Goal: Task Accomplishment & Management: Manage account settings

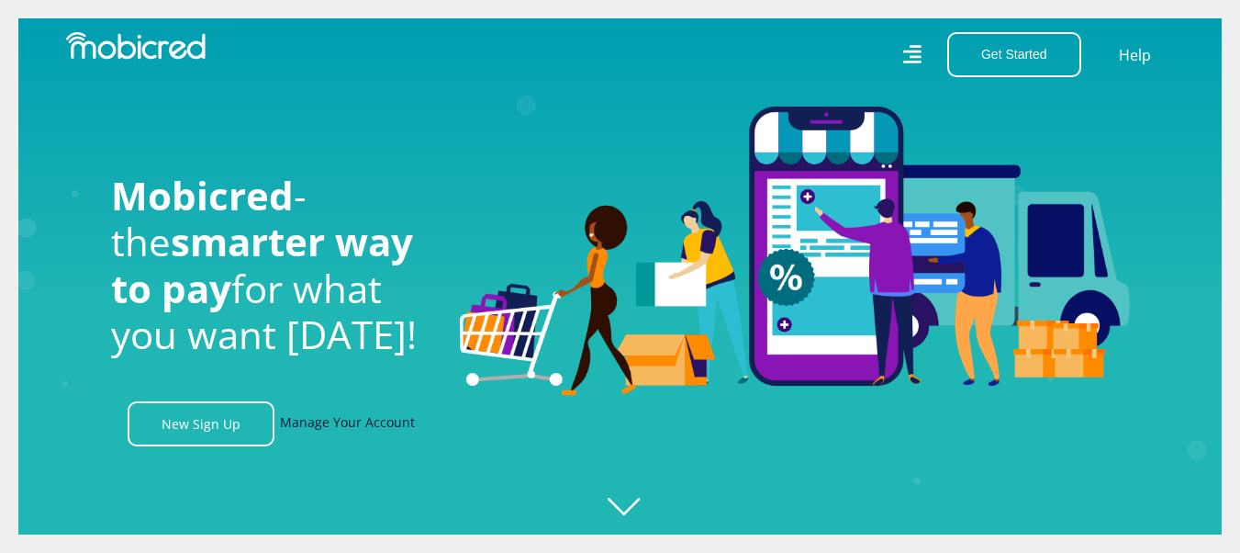
scroll to position [0, 2355]
click at [350, 427] on link "Manage Your Account" at bounding box center [347, 423] width 135 height 45
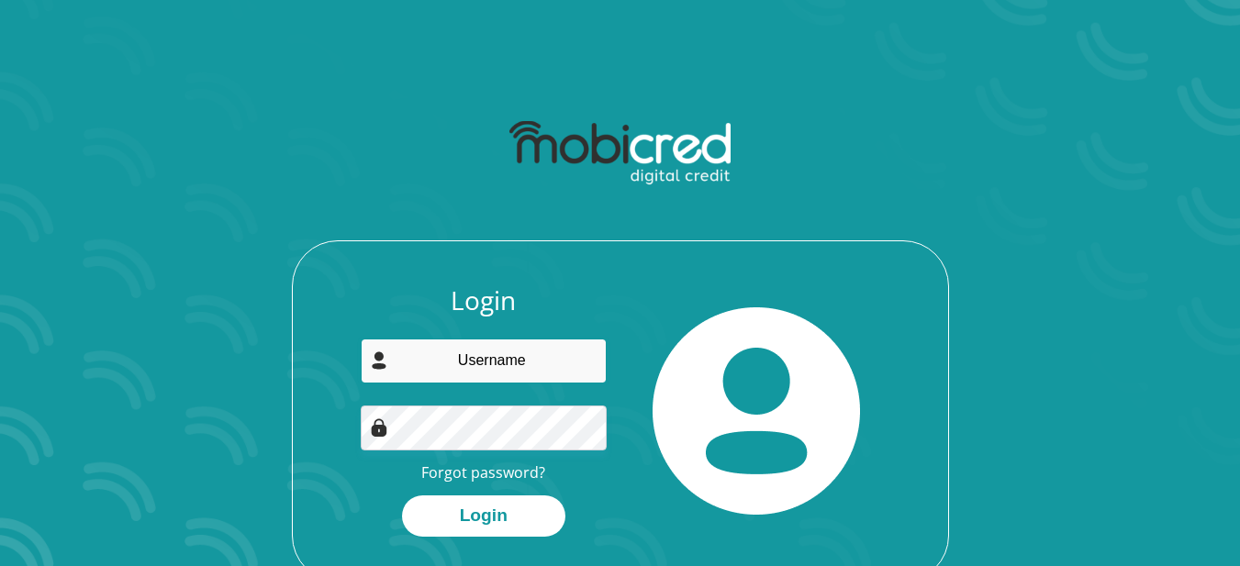
click at [454, 358] on input "email" at bounding box center [484, 361] width 246 height 45
click at [479, 367] on input "email" at bounding box center [484, 361] width 246 height 45
type input "carla.suzanne.nortje@gmail.com"
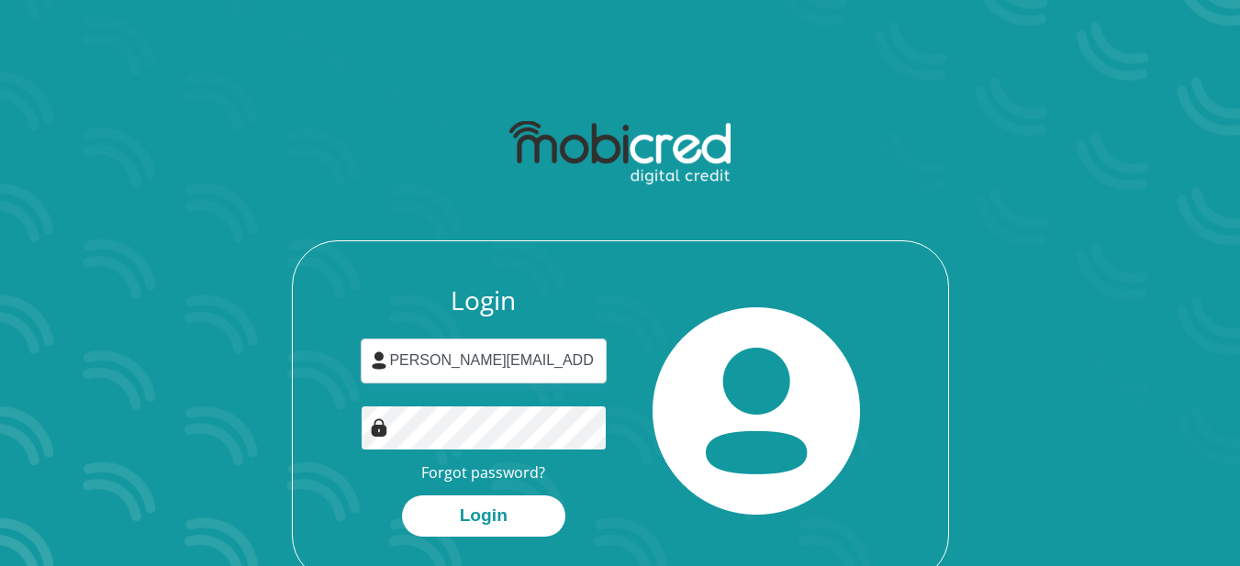
scroll to position [0, 0]
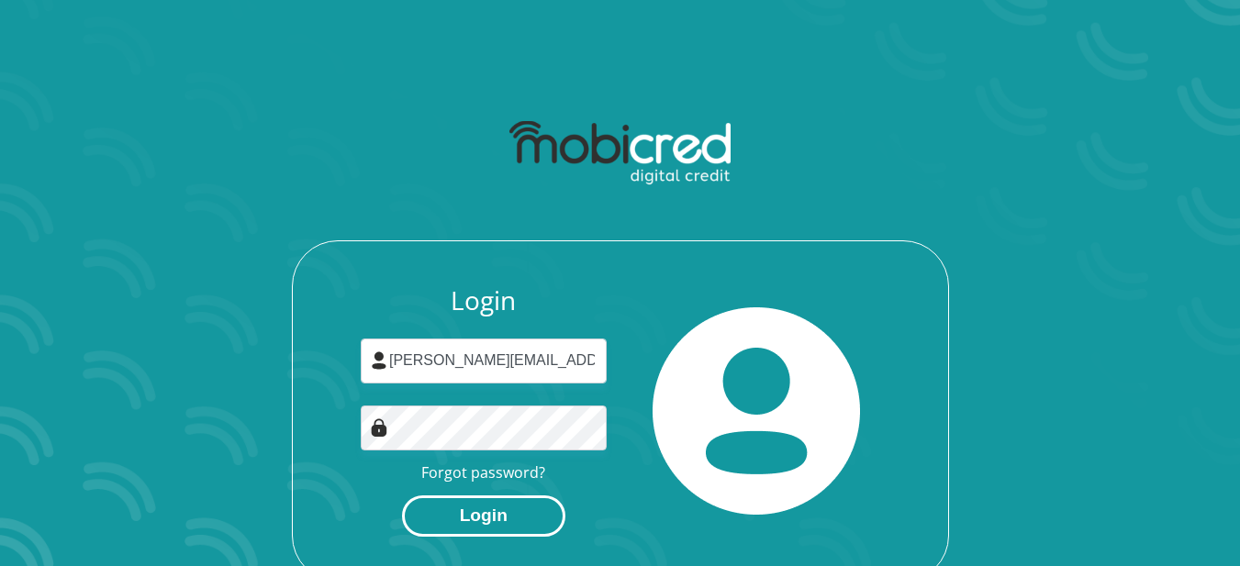
click at [505, 523] on button "Login" at bounding box center [483, 516] width 163 height 41
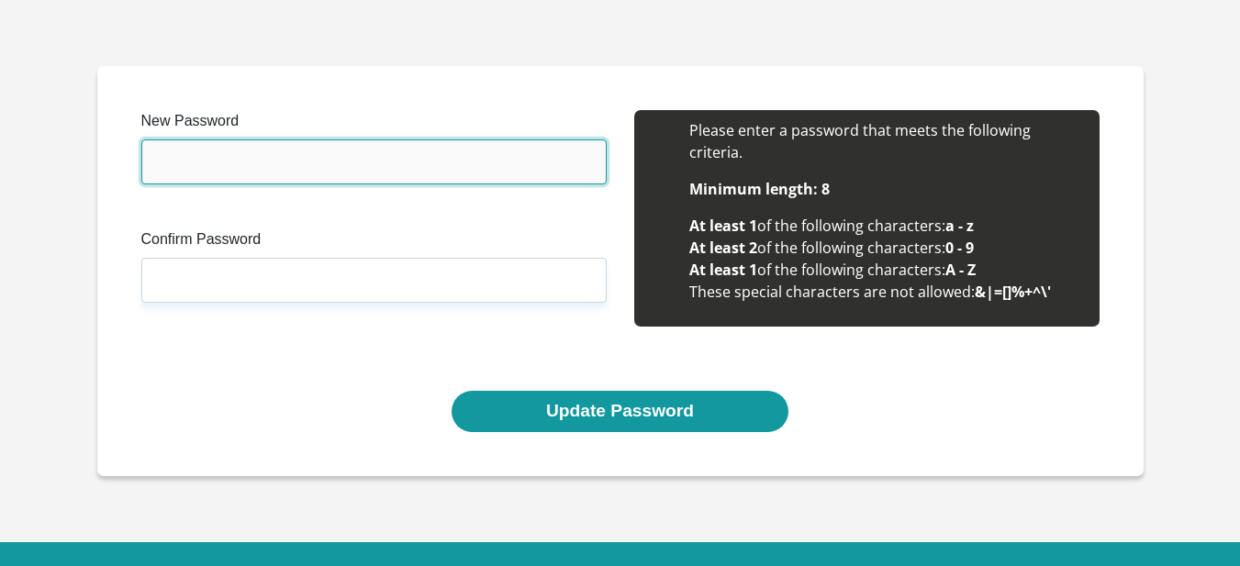
click at [314, 151] on input "New Password" at bounding box center [373, 162] width 465 height 45
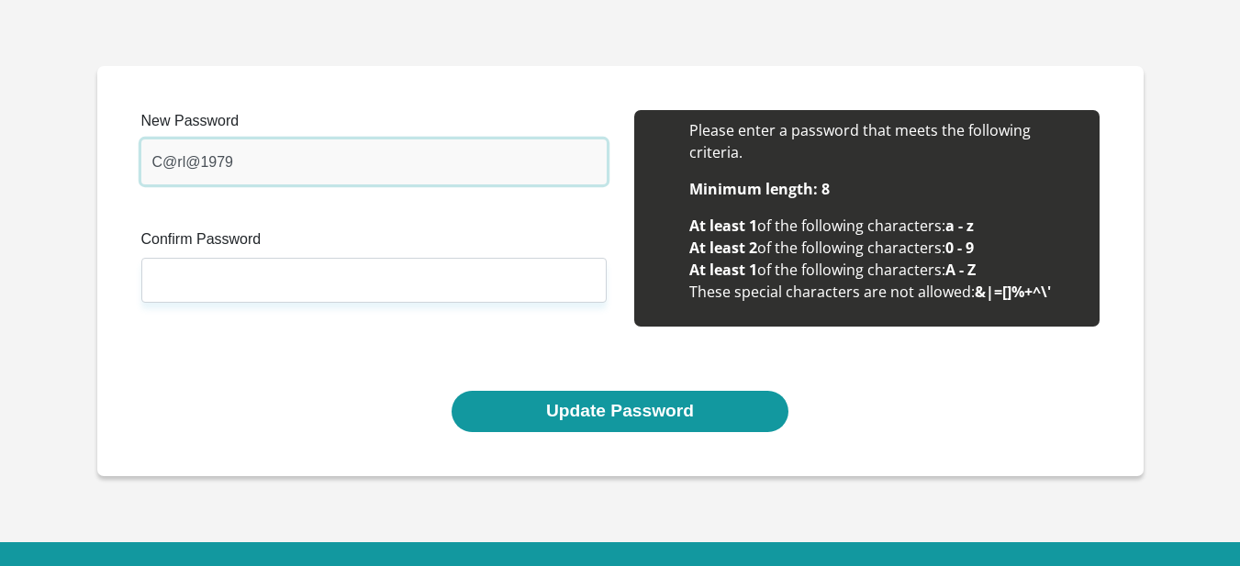
type input "C@rl@1979"
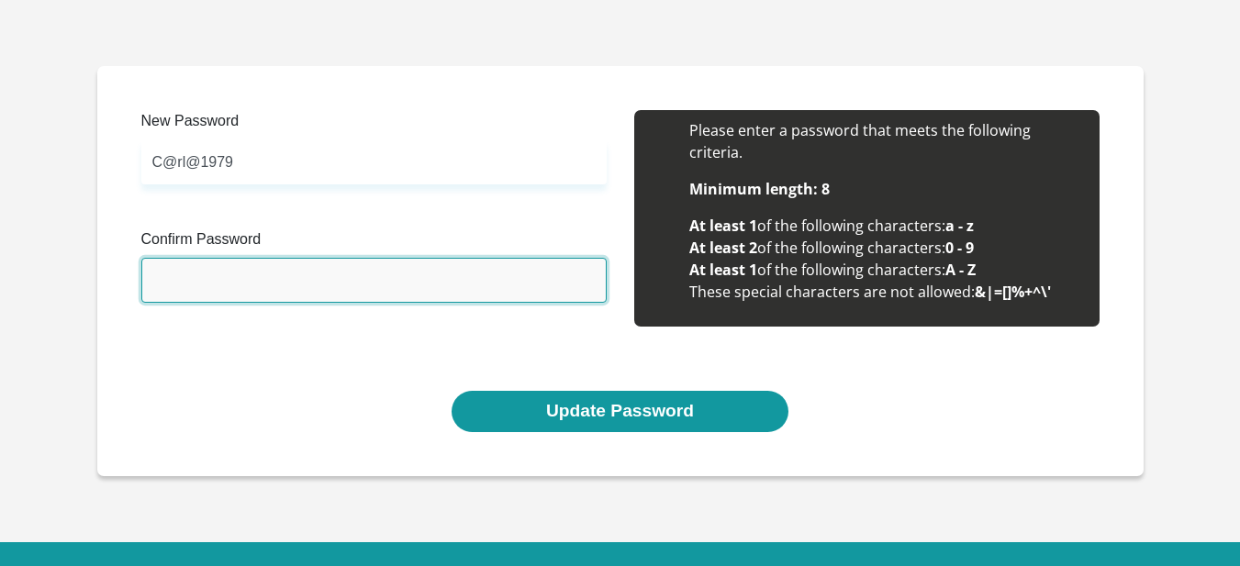
click at [264, 283] on input "Confirm Password" at bounding box center [373, 280] width 465 height 45
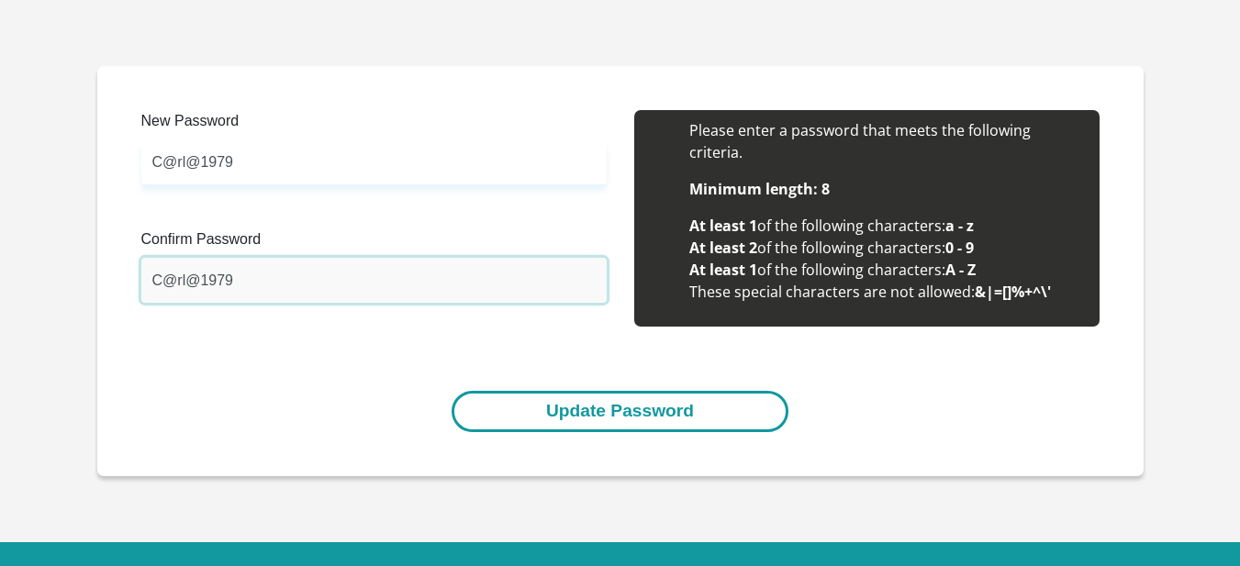
type input "C@rl@1979"
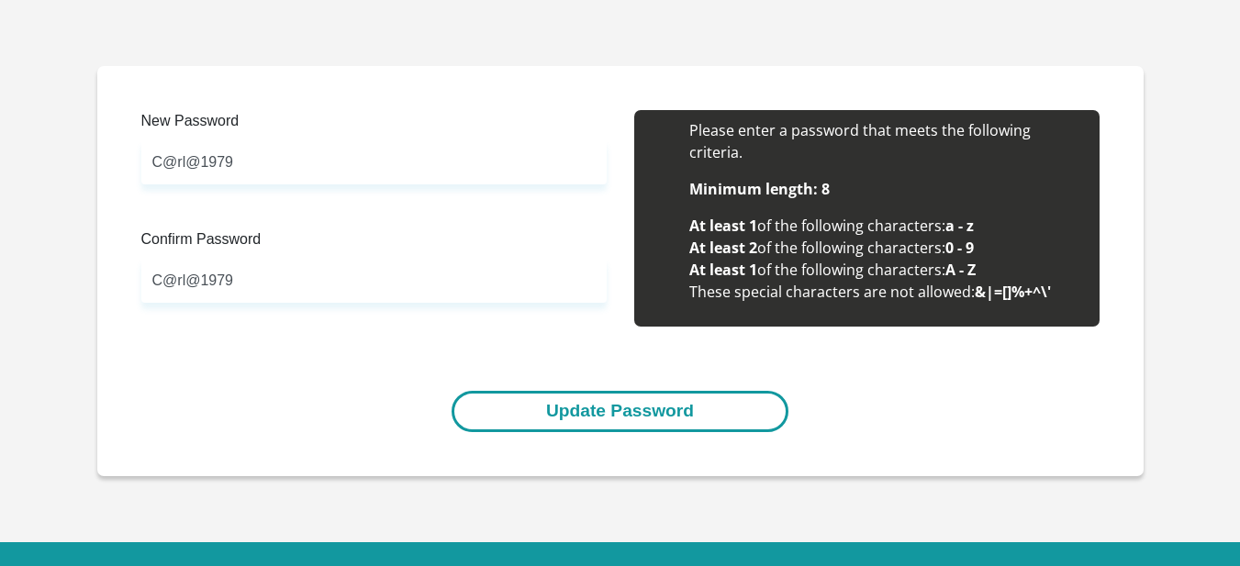
click at [600, 424] on button "Update Password" at bounding box center [620, 411] width 337 height 41
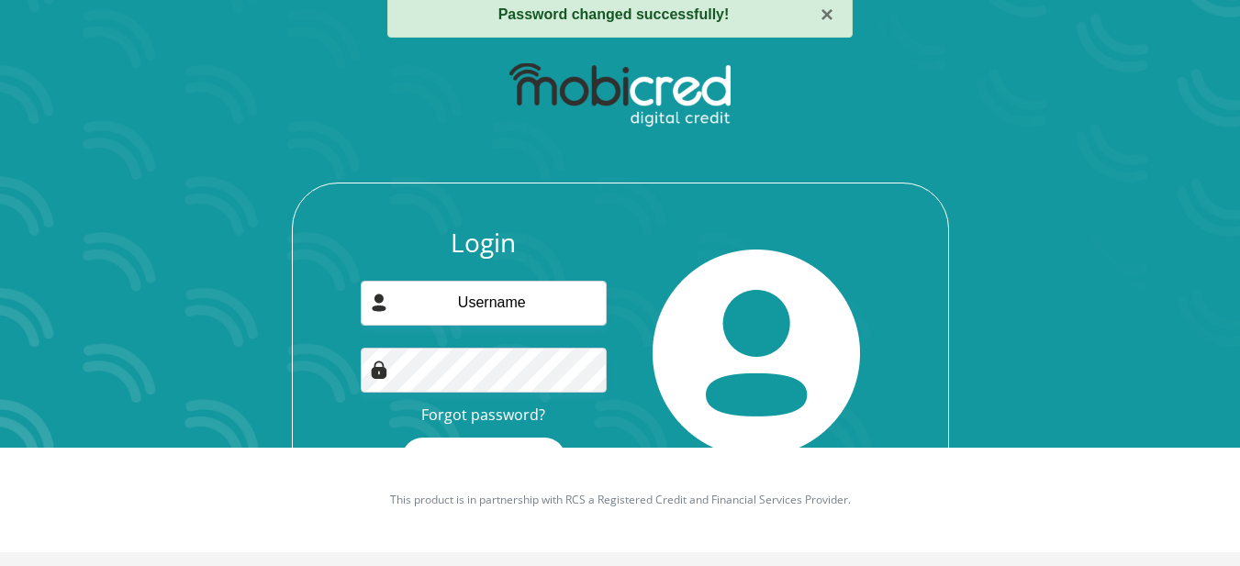
scroll to position [119, 0]
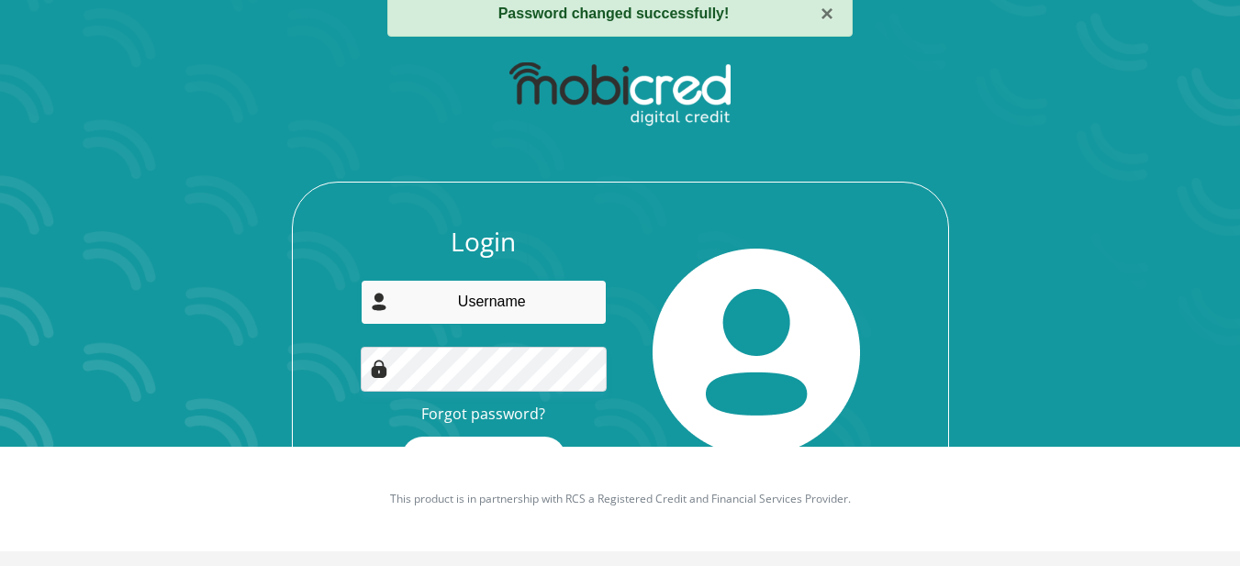
type input "[PERSON_NAME][EMAIL_ADDRESS][PERSON_NAME][DOMAIN_NAME]"
click at [1015, 294] on div "Login carla.suzanne.nortje@gmail.com Forgot password? Login" at bounding box center [621, 287] width 986 height 472
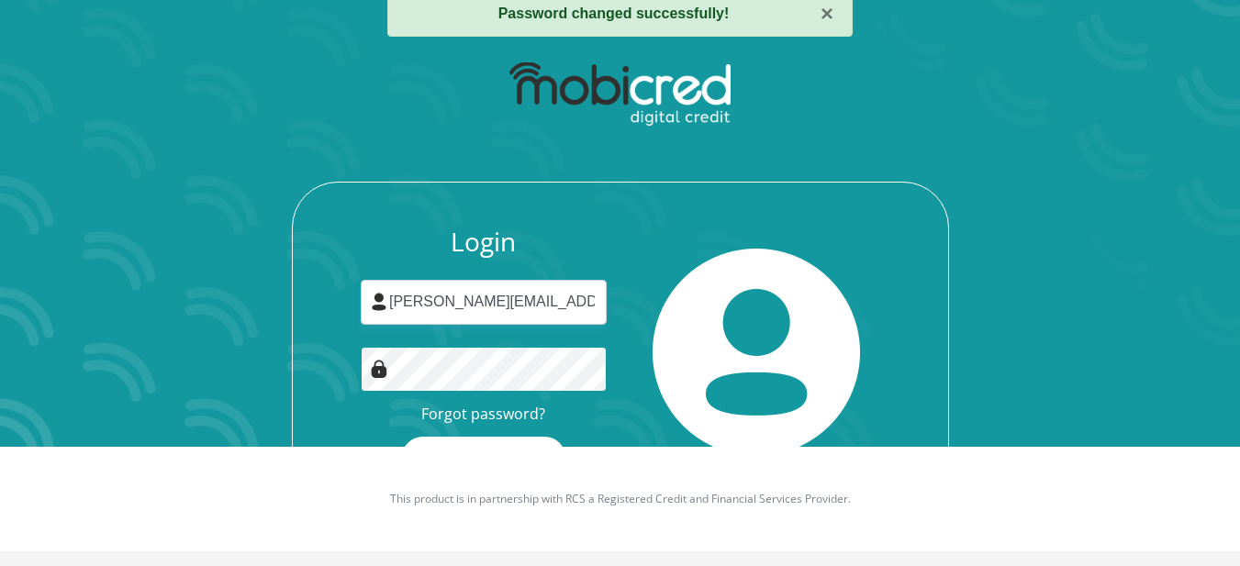
click at [258, 379] on div "Login carla.suzanne.nortje@gmail.com Forgot password? Login" at bounding box center [621, 287] width 986 height 472
click at [402, 437] on button "Login" at bounding box center [483, 457] width 163 height 41
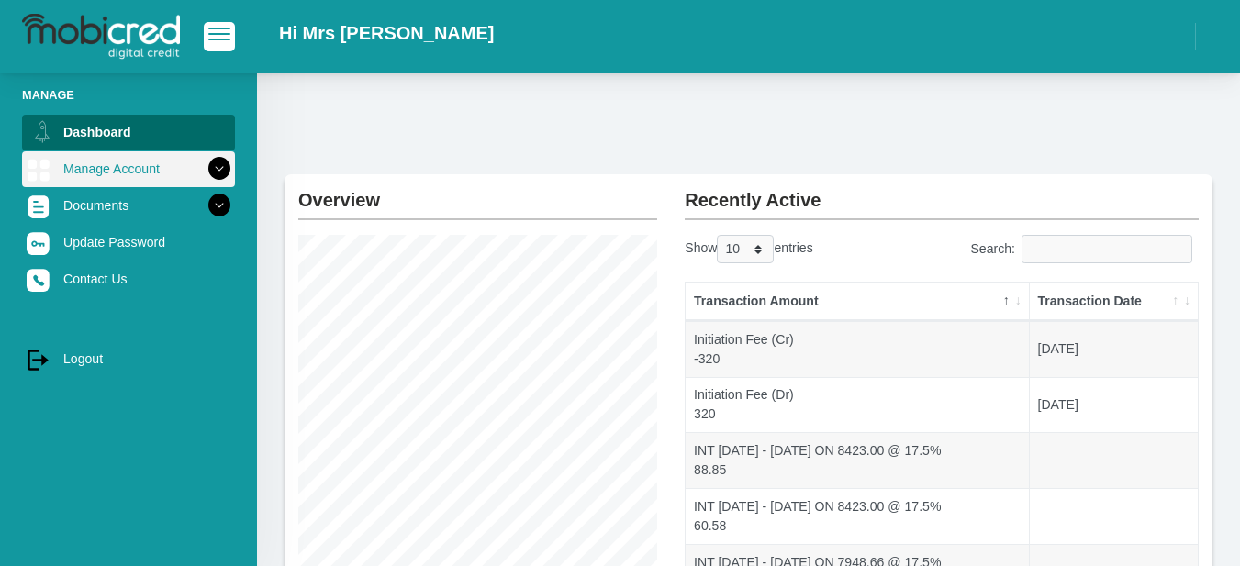
click at [207, 173] on icon at bounding box center [219, 168] width 31 height 31
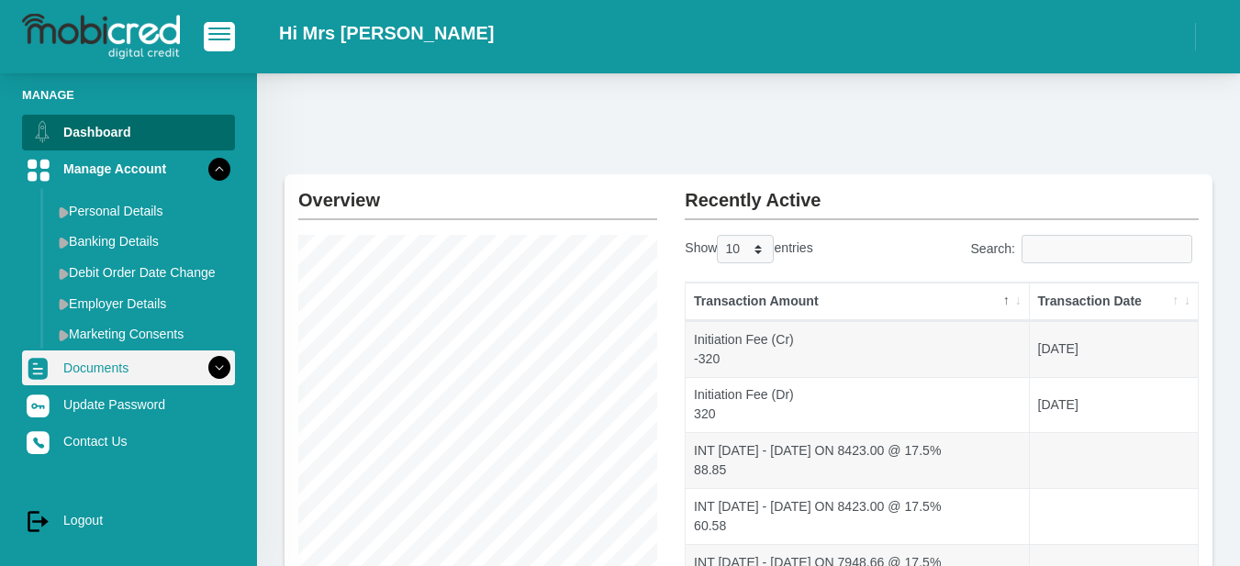
click at [204, 375] on icon at bounding box center [219, 368] width 31 height 31
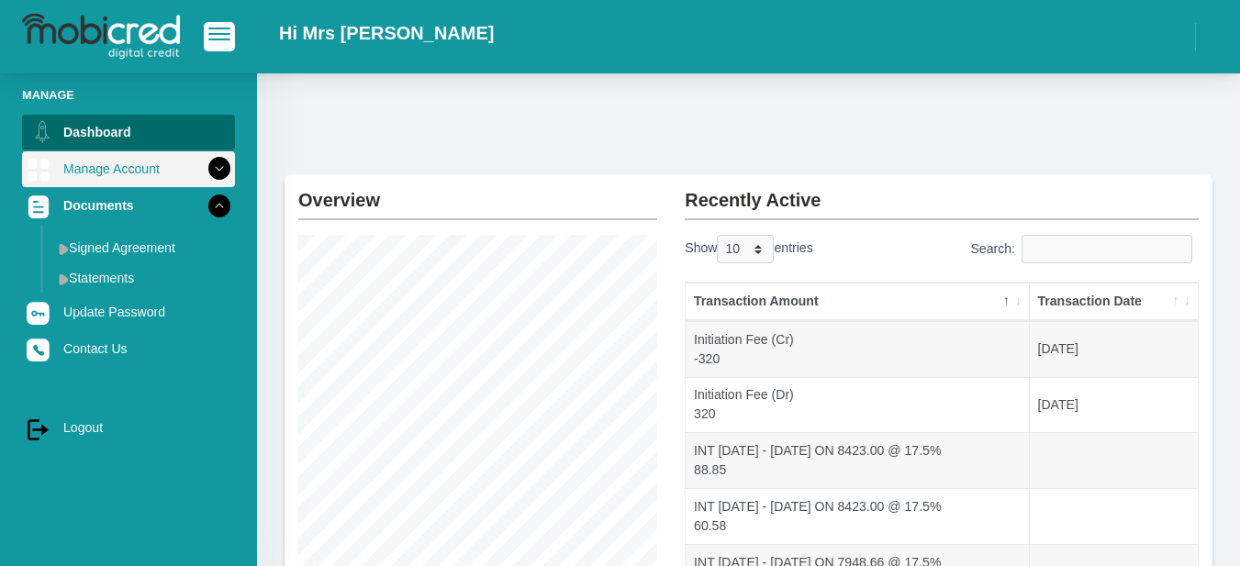
click at [204, 169] on icon at bounding box center [219, 168] width 31 height 31
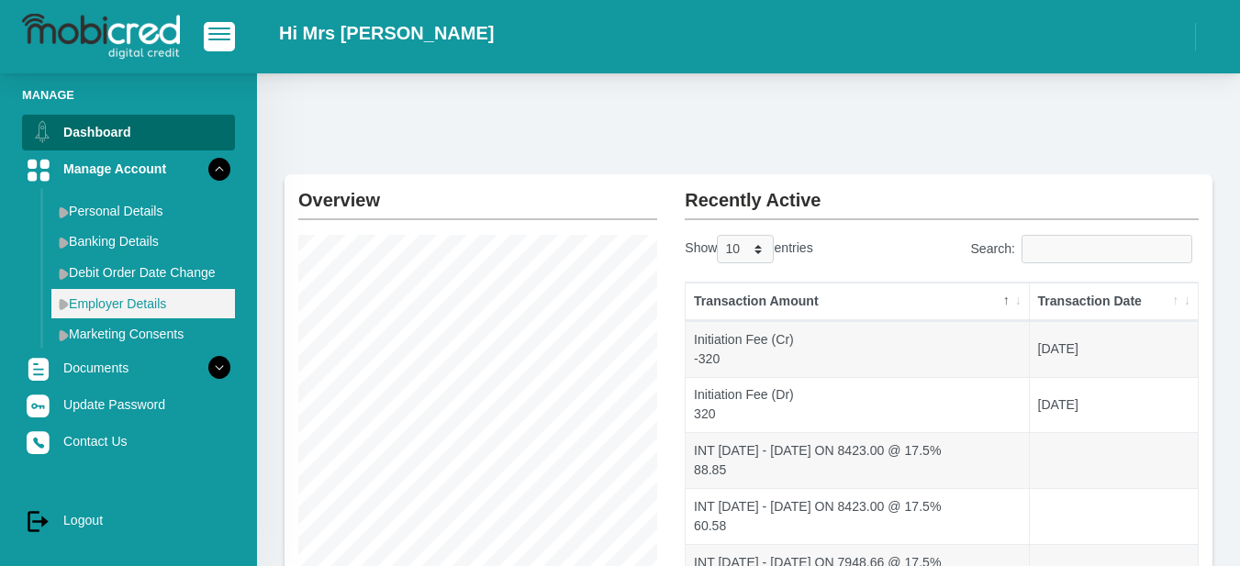
click at [146, 307] on link "Employer Details" at bounding box center [143, 303] width 184 height 29
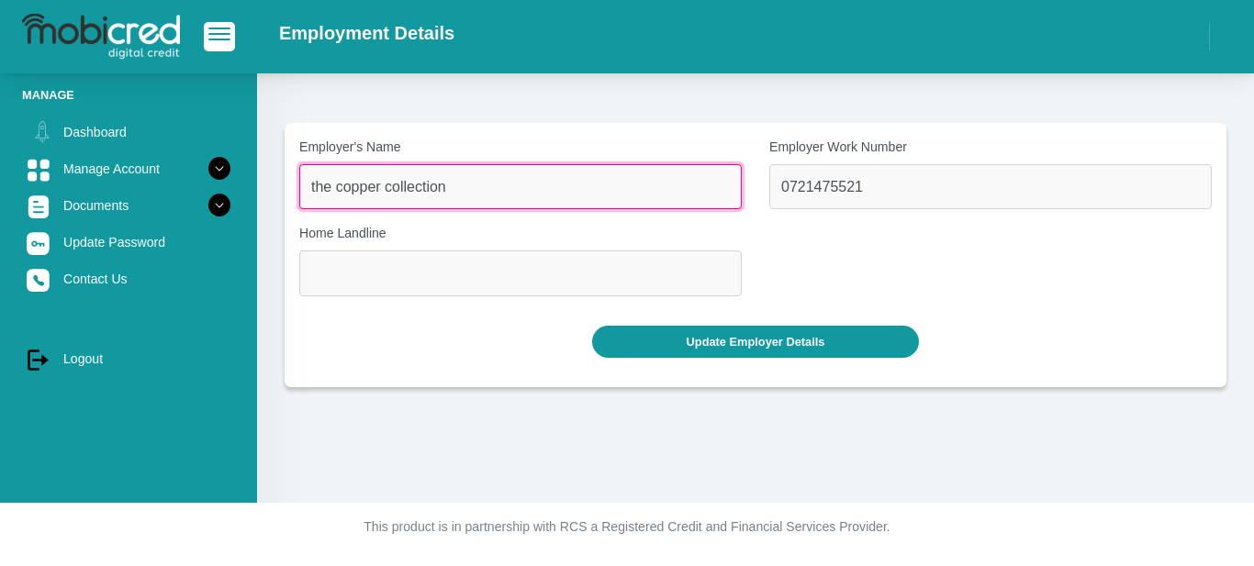
drag, startPoint x: 531, startPoint y: 178, endPoint x: -21, endPoint y: 177, distance: 551.8
click at [0, 177] on html "Employment Details" at bounding box center [627, 283] width 1254 height 566
type input "Motor Masters"
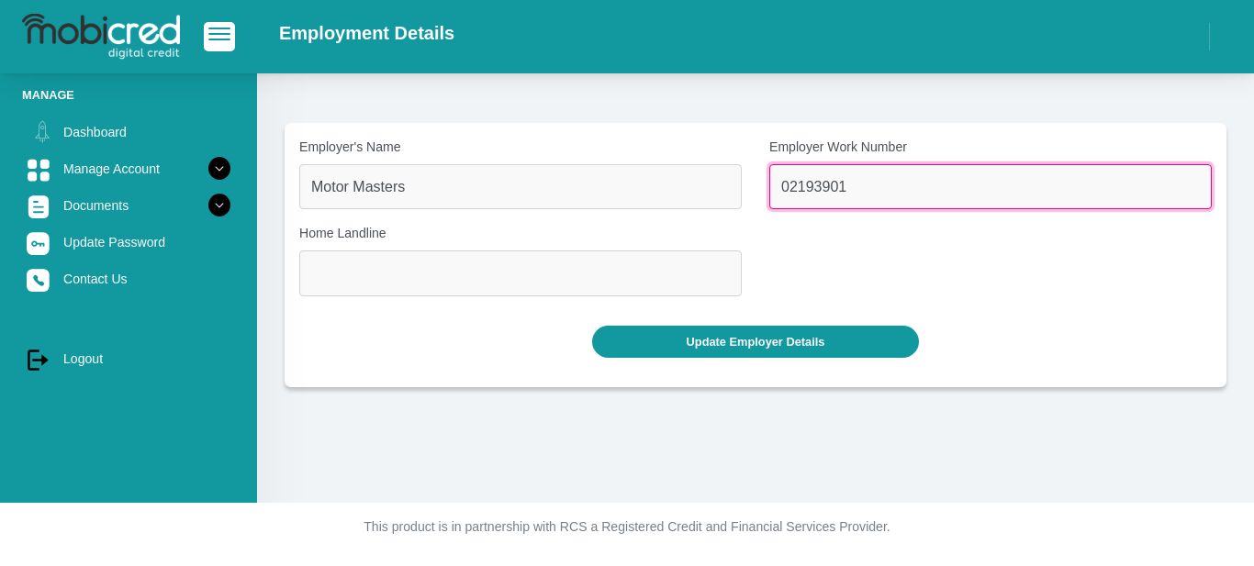
click at [870, 187] on input "02193901" at bounding box center [990, 186] width 443 height 45
type input "0219390130"
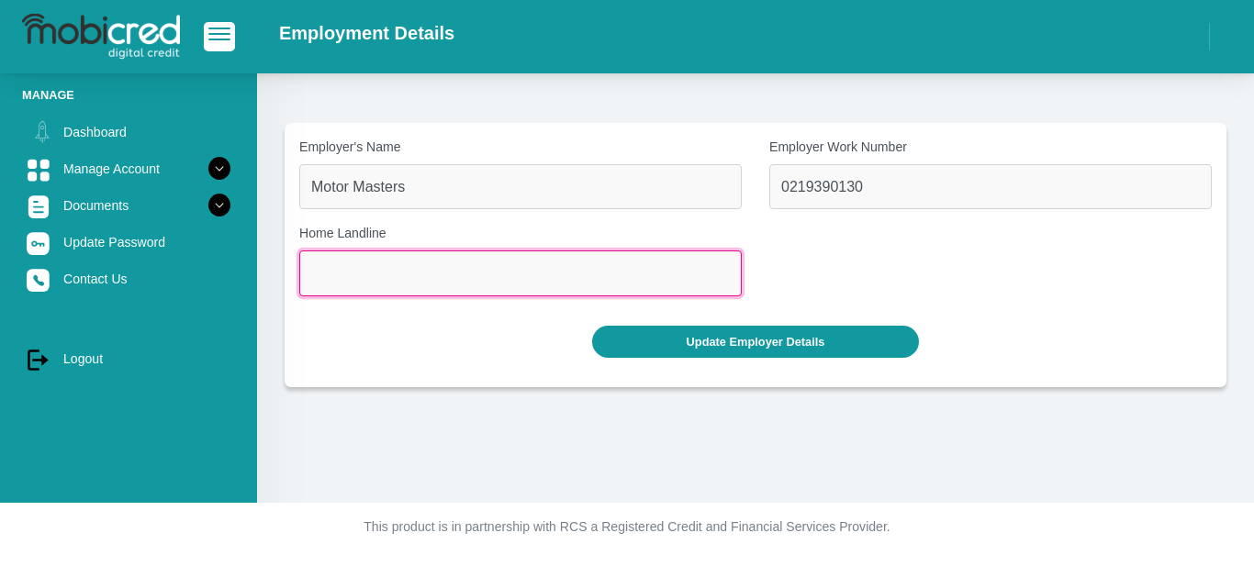
click at [323, 281] on input "text" at bounding box center [520, 273] width 443 height 45
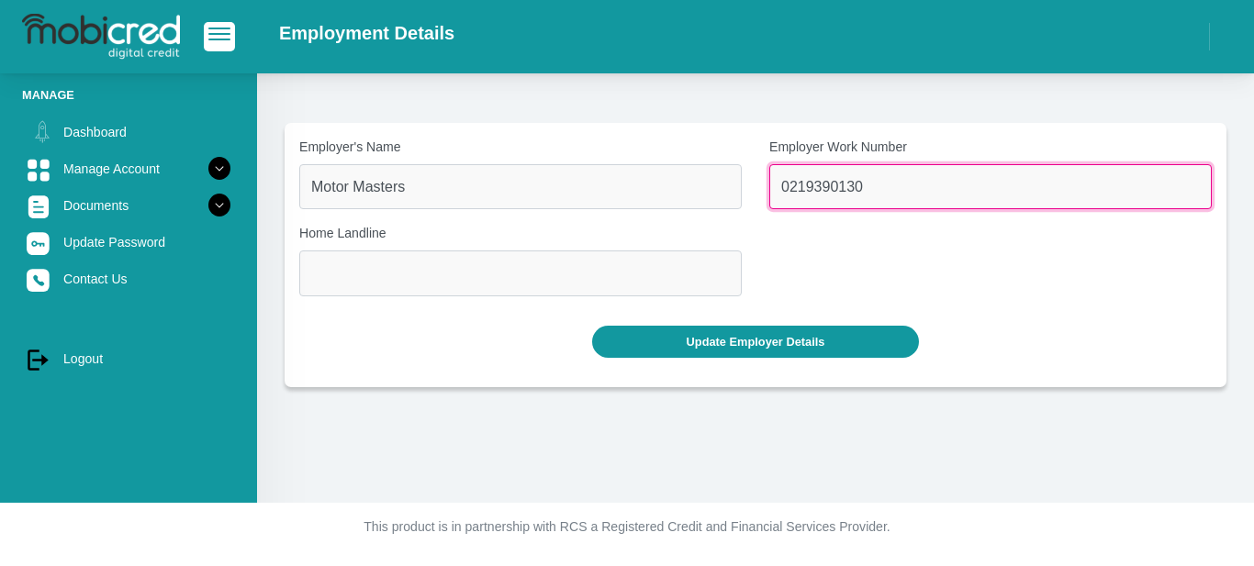
drag, startPoint x: 906, startPoint y: 194, endPoint x: 718, endPoint y: 181, distance: 188.7
click at [718, 181] on div "Employer's Name Motor Masters Employer Work Number 0219390130 Home Landline" at bounding box center [756, 225] width 940 height 174
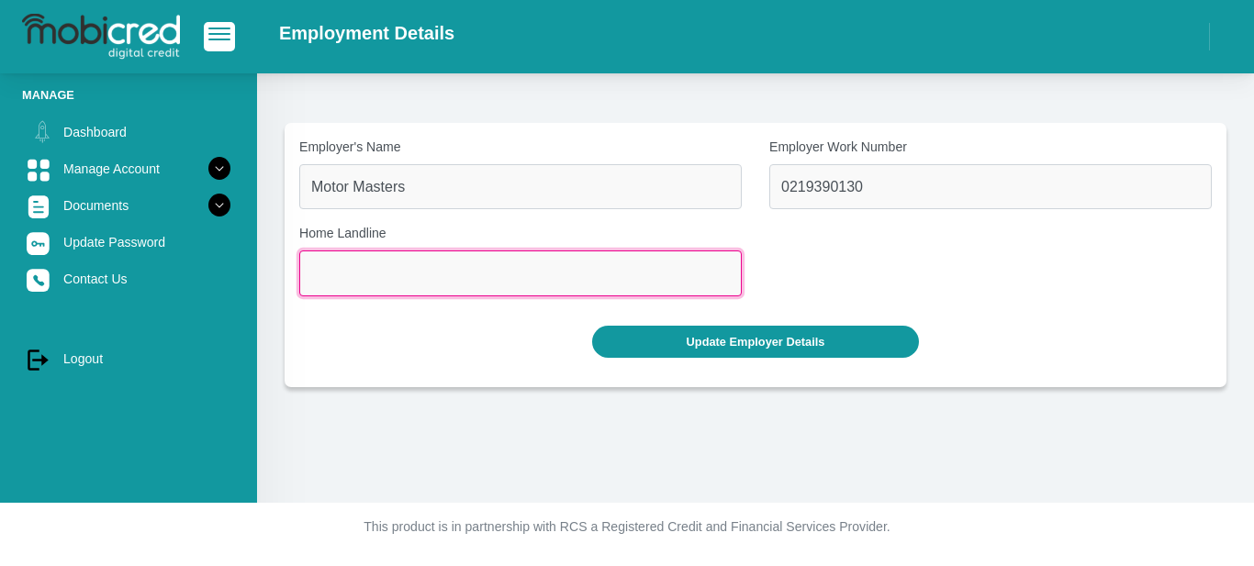
click at [346, 282] on input "text" at bounding box center [520, 273] width 443 height 45
paste input "0219390130"
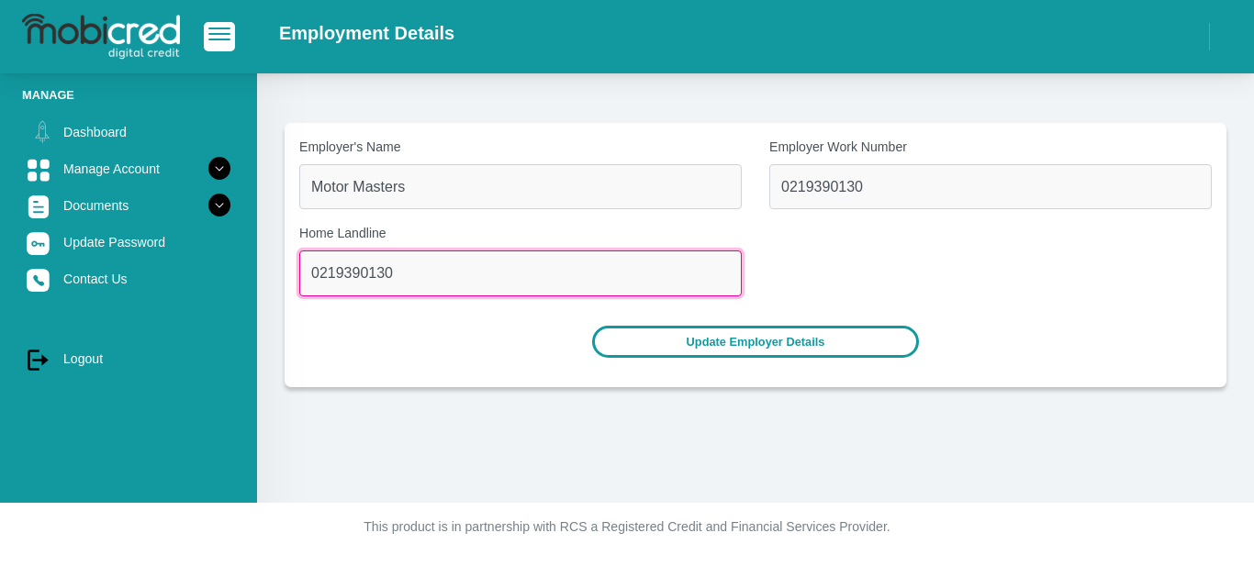
type input "0219390130"
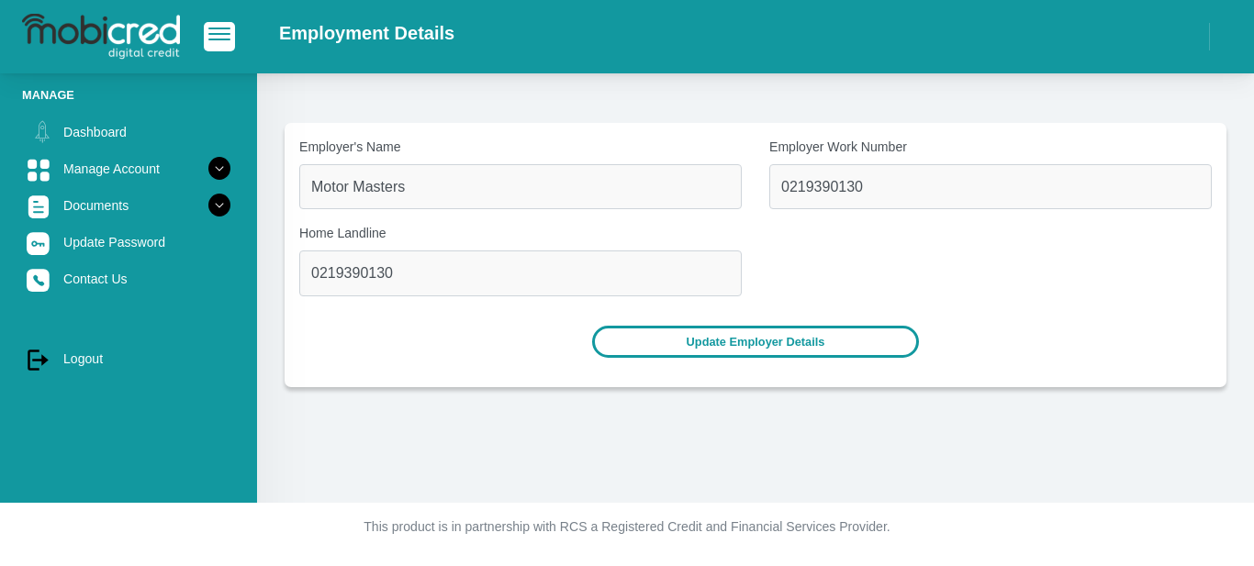
click at [787, 351] on button "Update Employer Details" at bounding box center [756, 342] width 328 height 32
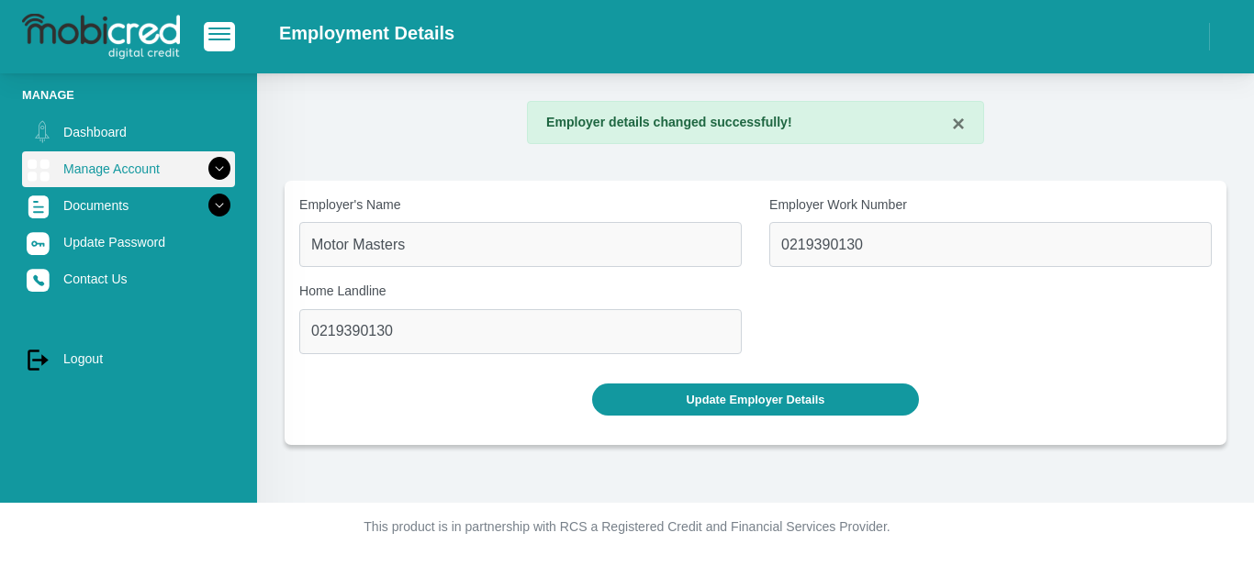
click at [119, 168] on link "Manage Account" at bounding box center [128, 168] width 213 height 35
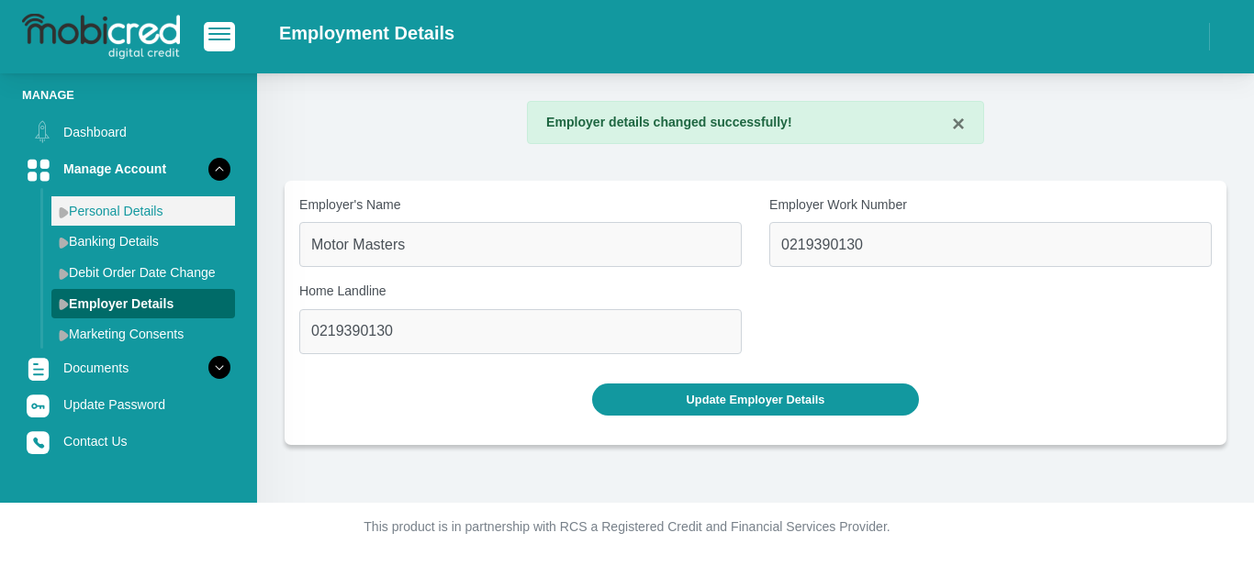
click at [117, 199] on link "Personal Details" at bounding box center [143, 210] width 184 height 29
click at [121, 206] on link "Personal Details" at bounding box center [143, 210] width 184 height 29
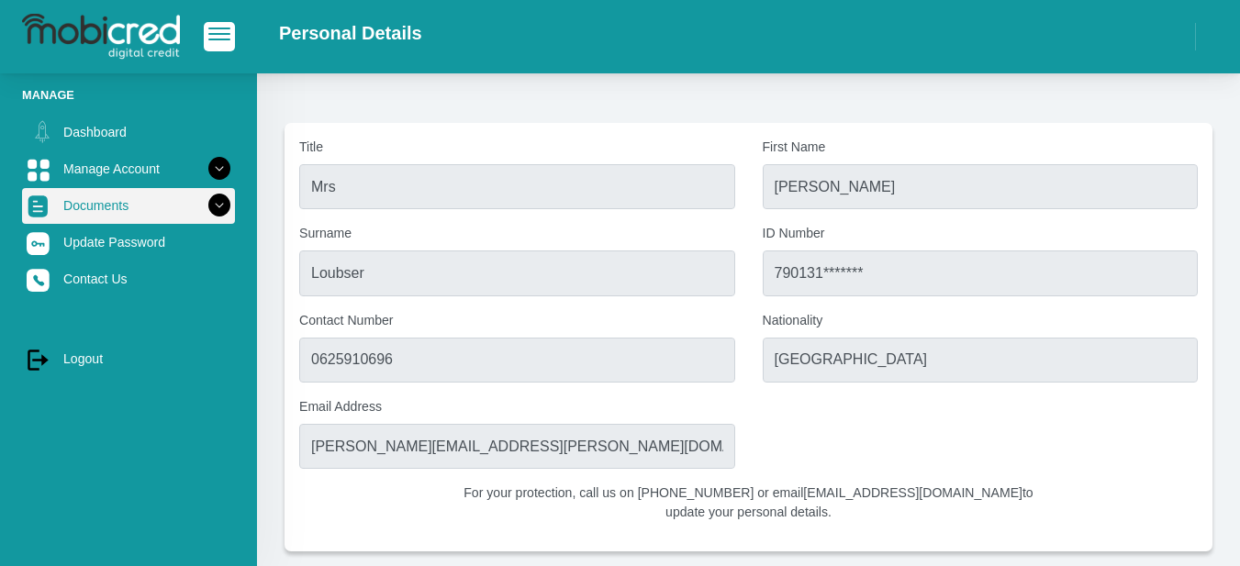
click at [209, 206] on icon at bounding box center [219, 205] width 31 height 31
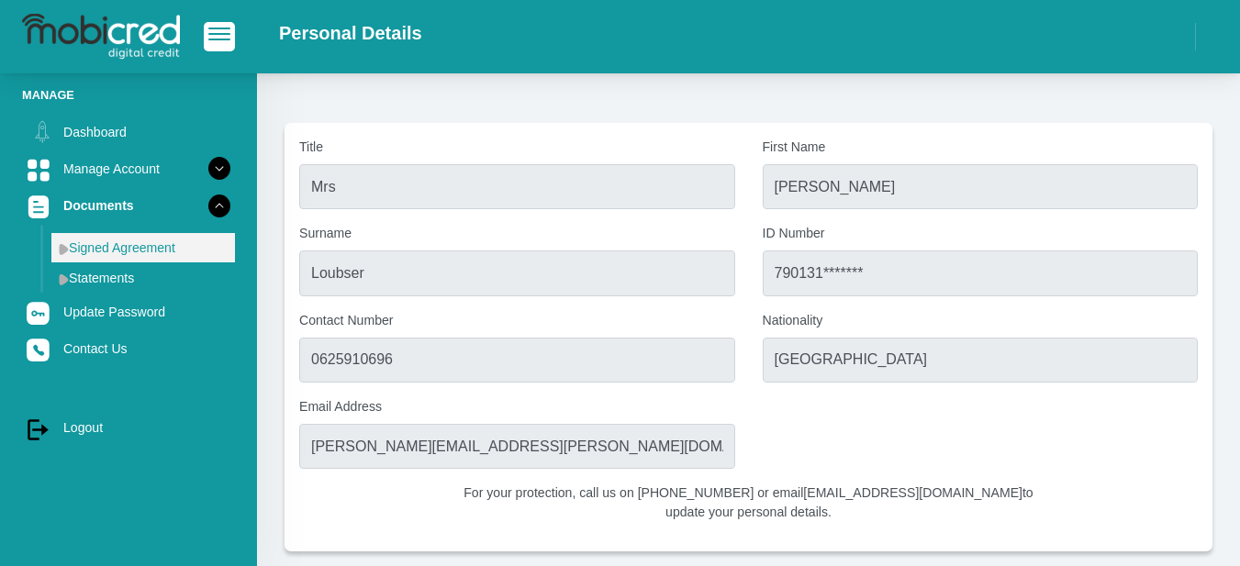
click at [180, 252] on link "Signed Agreement" at bounding box center [143, 247] width 184 height 29
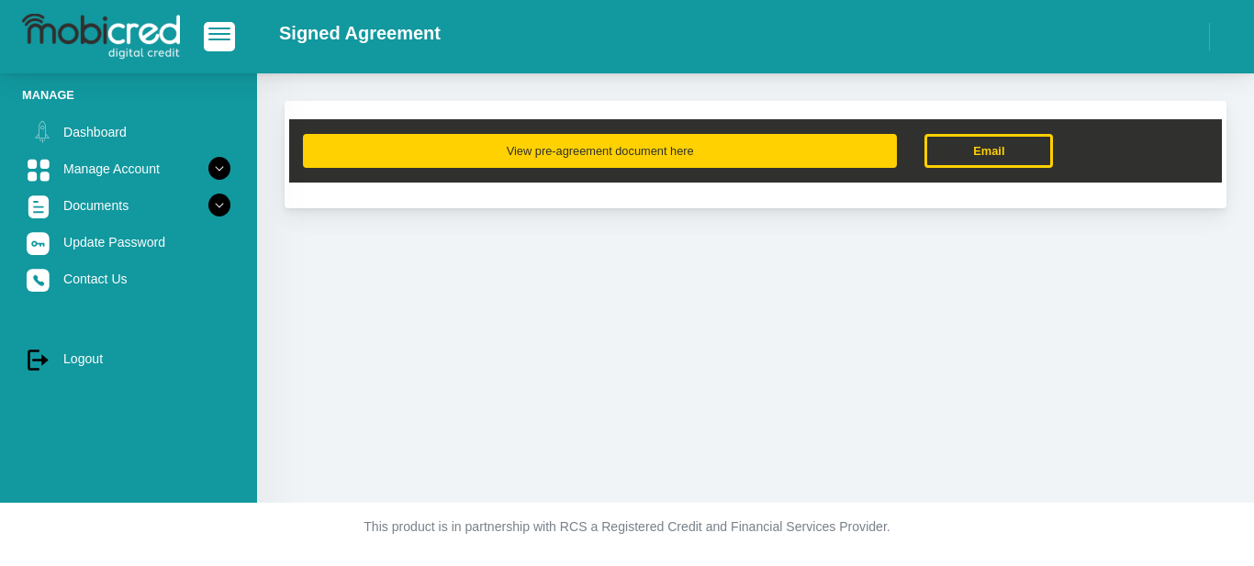
click at [705, 155] on button "View pre-agreement document here" at bounding box center [600, 151] width 594 height 34
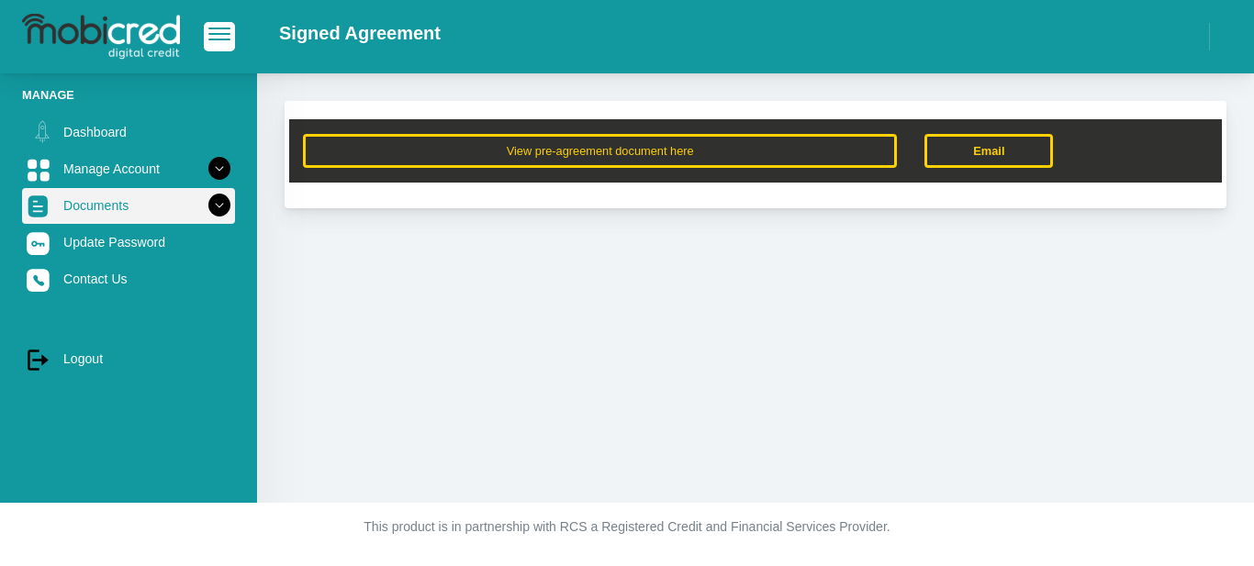
click at [205, 210] on icon at bounding box center [219, 205] width 31 height 31
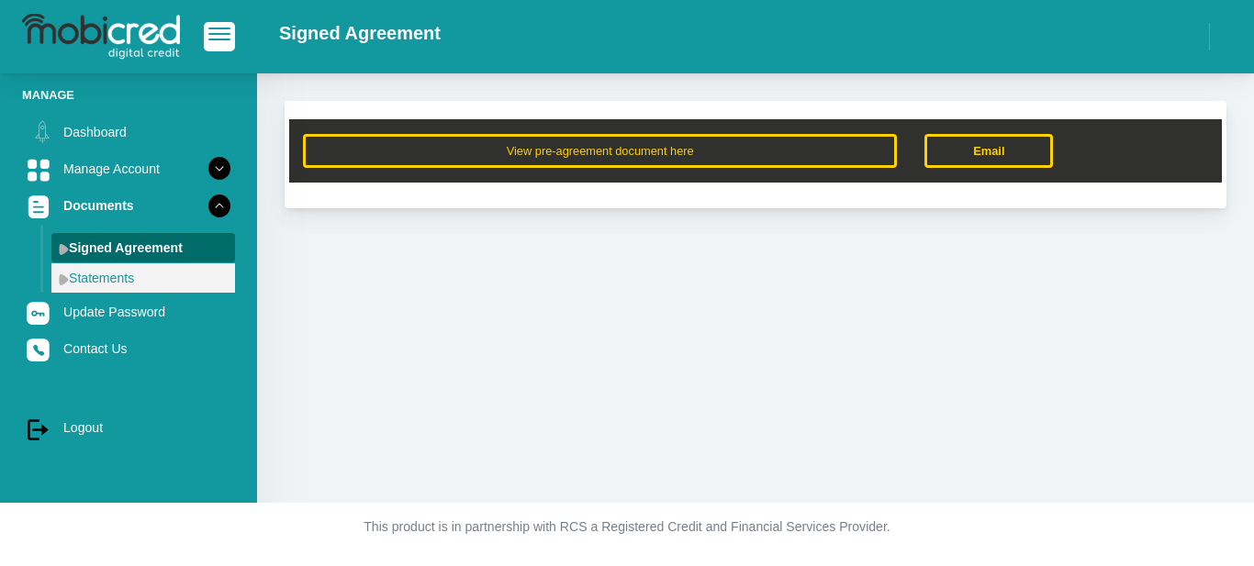
click at [122, 281] on link "Statements" at bounding box center [143, 278] width 184 height 29
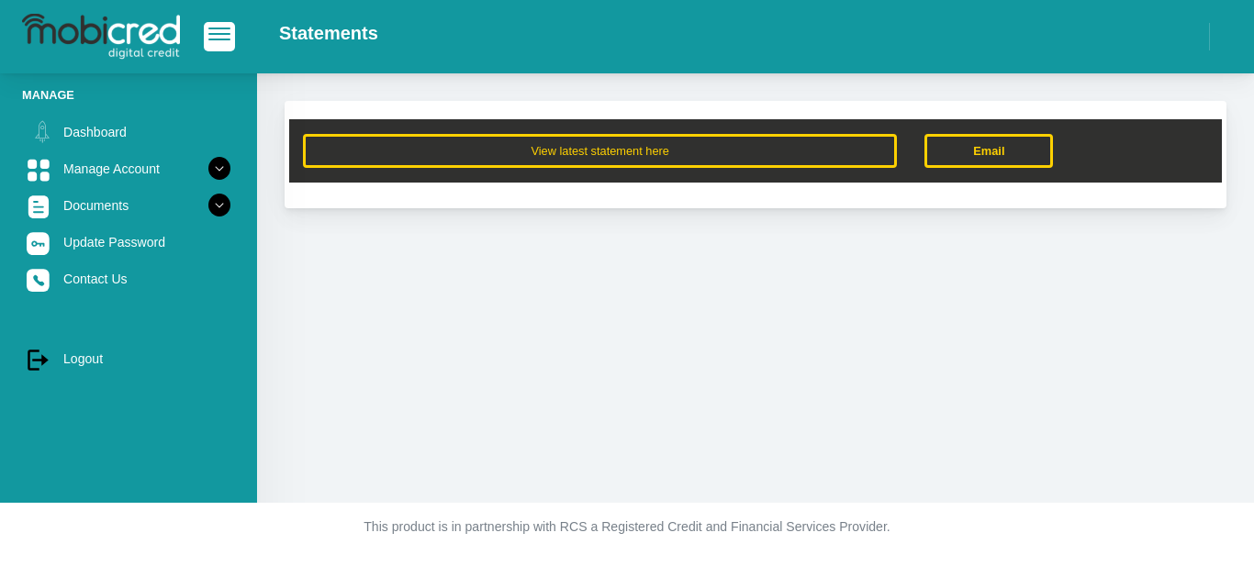
click at [118, 280] on link "Contact Us" at bounding box center [128, 279] width 213 height 35
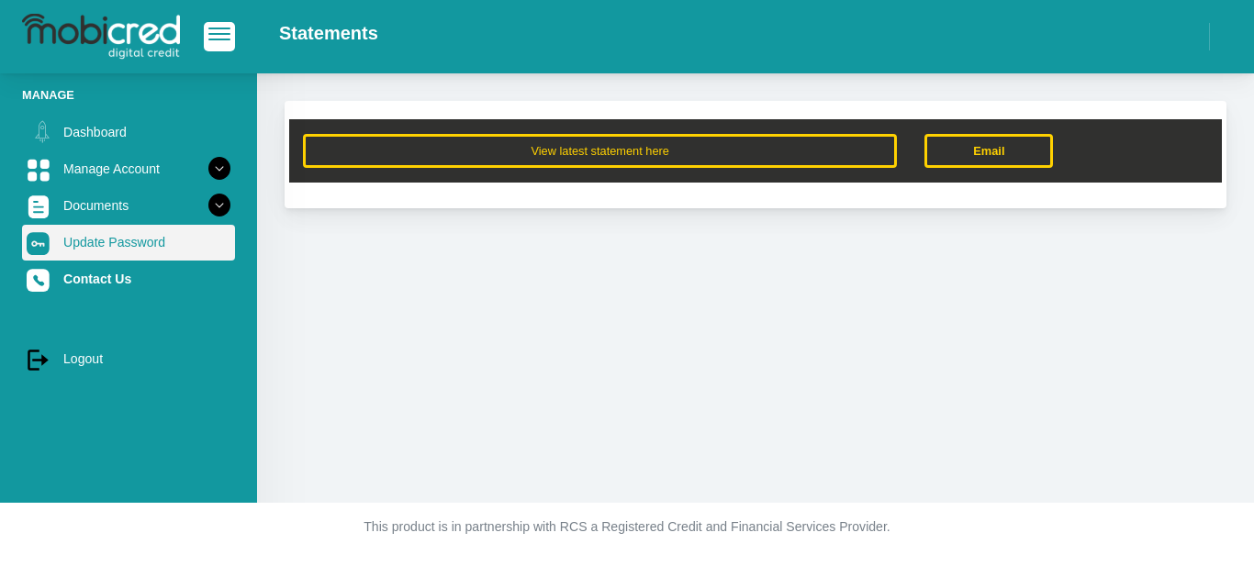
click at [54, 238] on link "Update Password" at bounding box center [128, 242] width 213 height 35
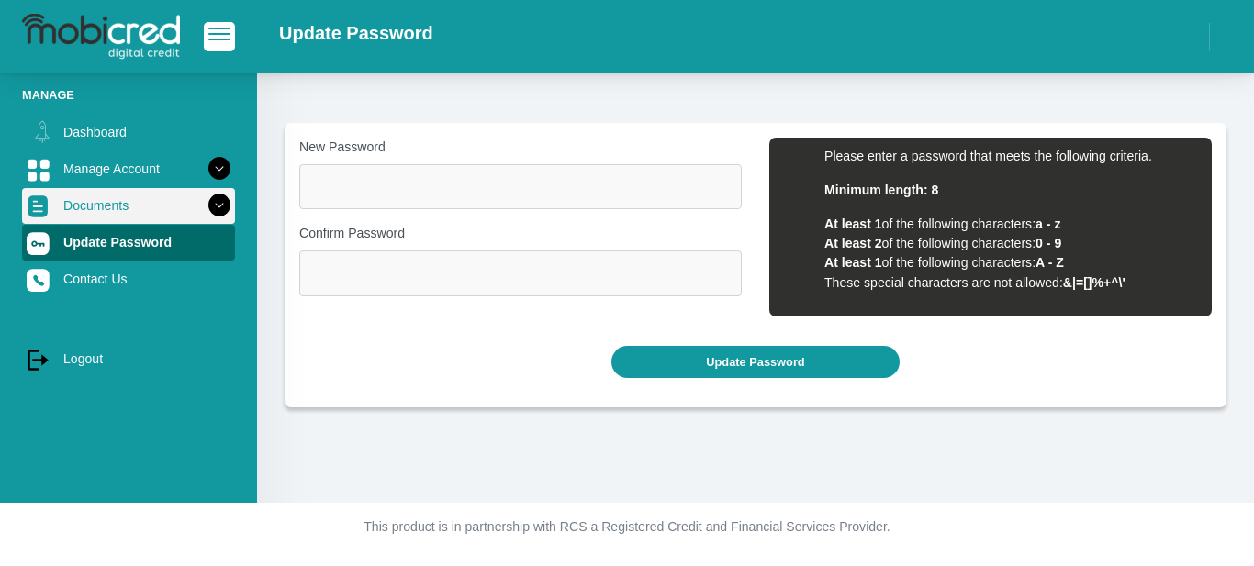
click at [78, 207] on link "Documents" at bounding box center [128, 205] width 213 height 35
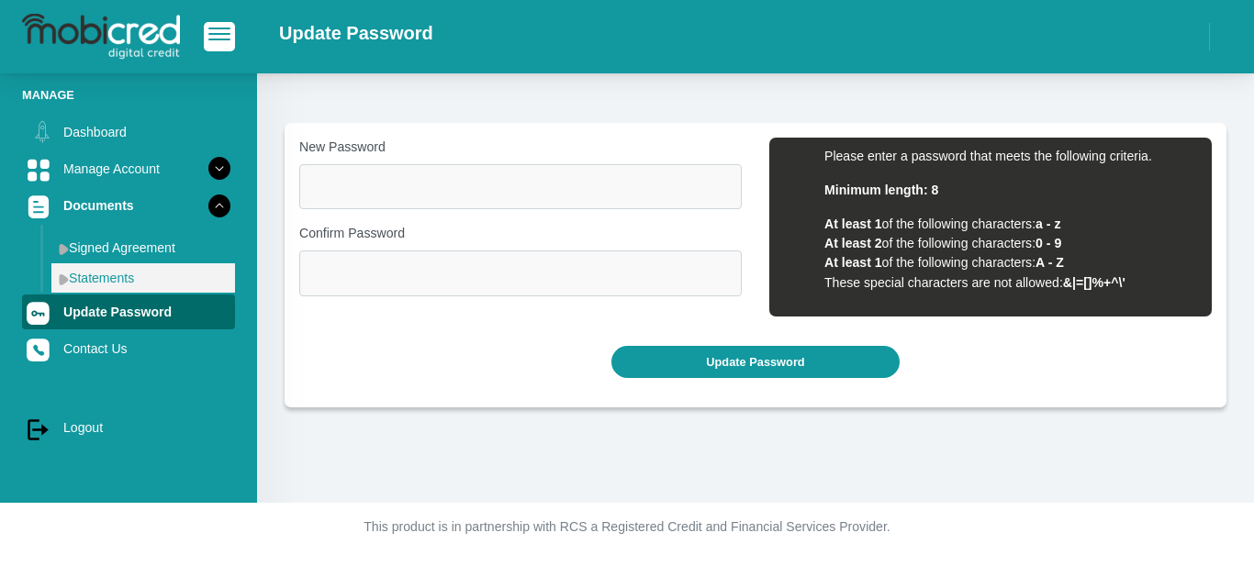
click at [91, 283] on link "Statements" at bounding box center [143, 278] width 184 height 29
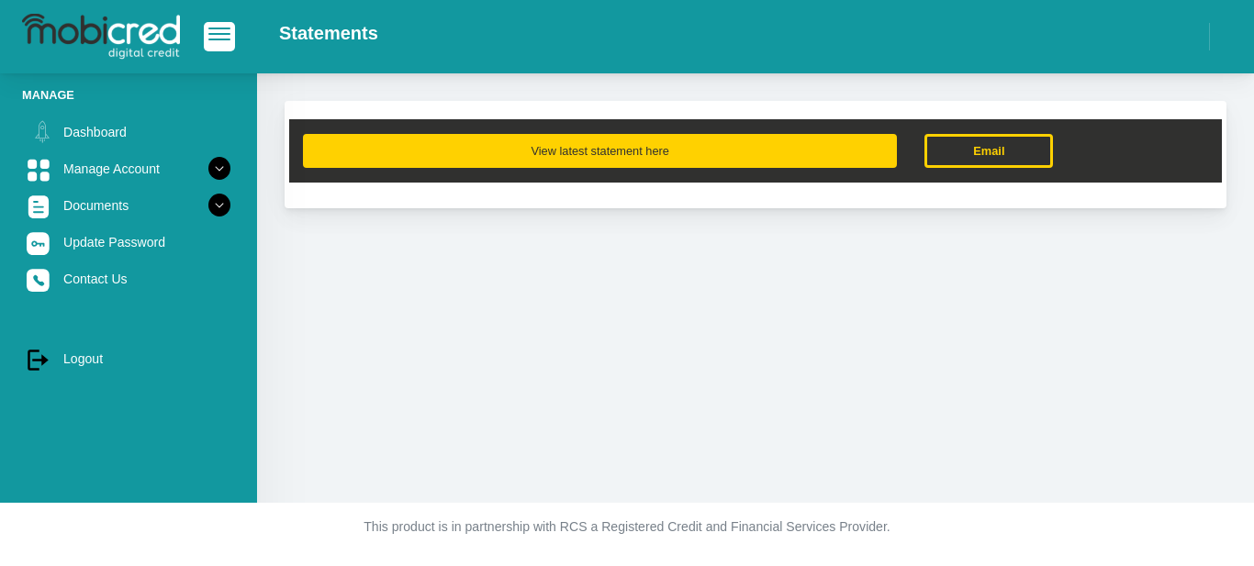
click at [589, 146] on button "View latest statement here" at bounding box center [600, 151] width 594 height 34
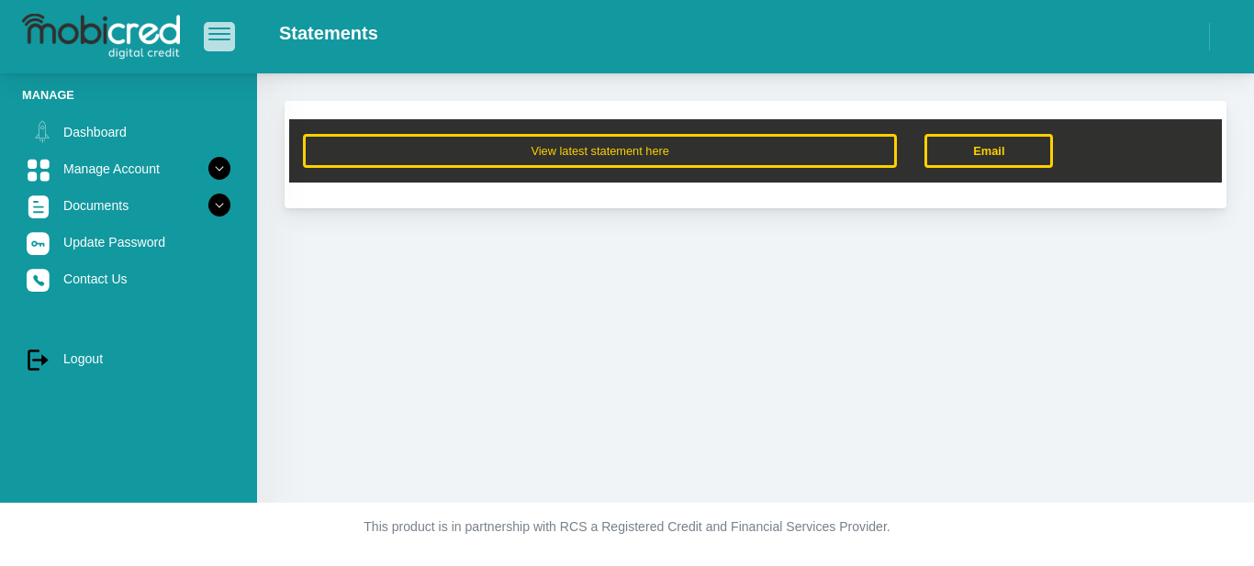
click at [220, 33] on span "button" at bounding box center [219, 34] width 22 height 13
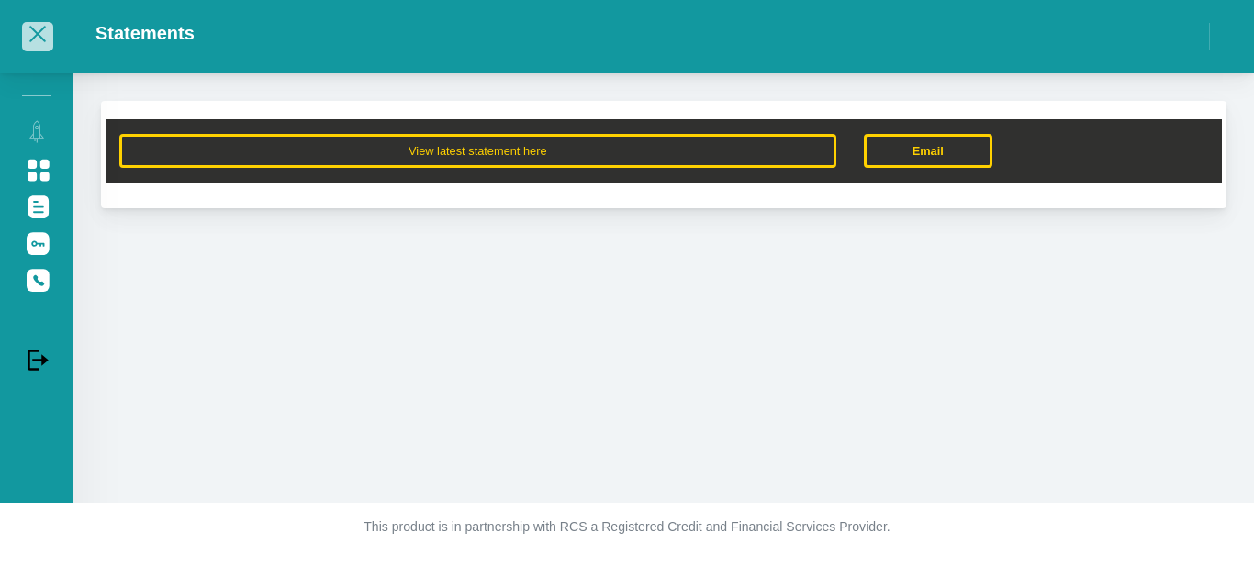
click at [38, 33] on span "button" at bounding box center [37, 34] width 17 height 17
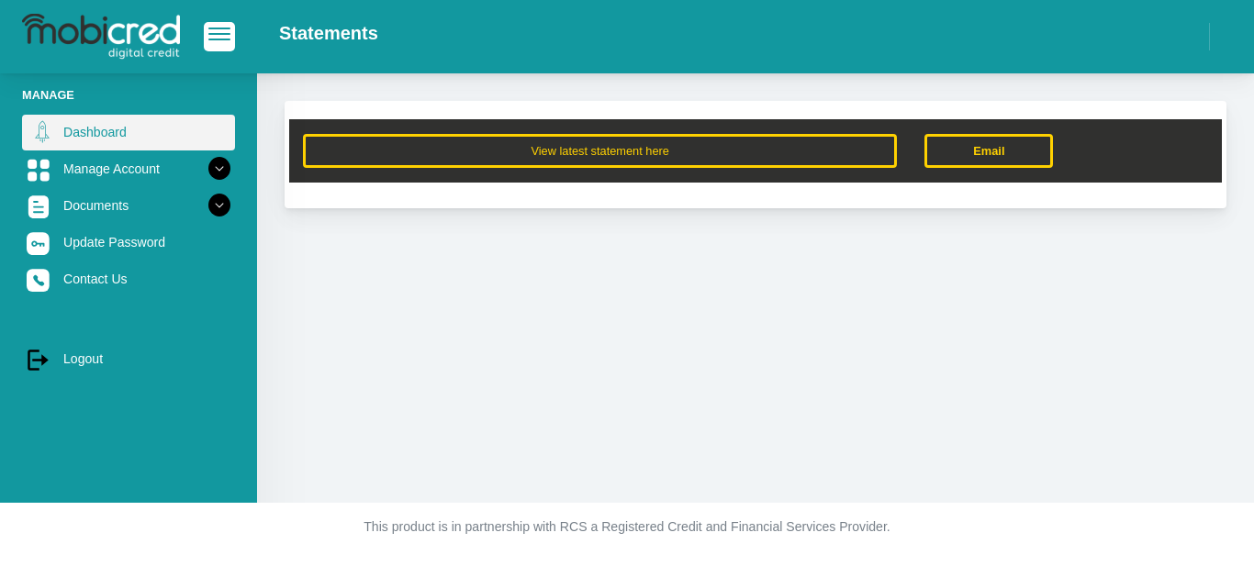
click at [87, 127] on link "Dashboard" at bounding box center [128, 132] width 213 height 35
click at [89, 128] on link "Dashboard" at bounding box center [128, 132] width 213 height 35
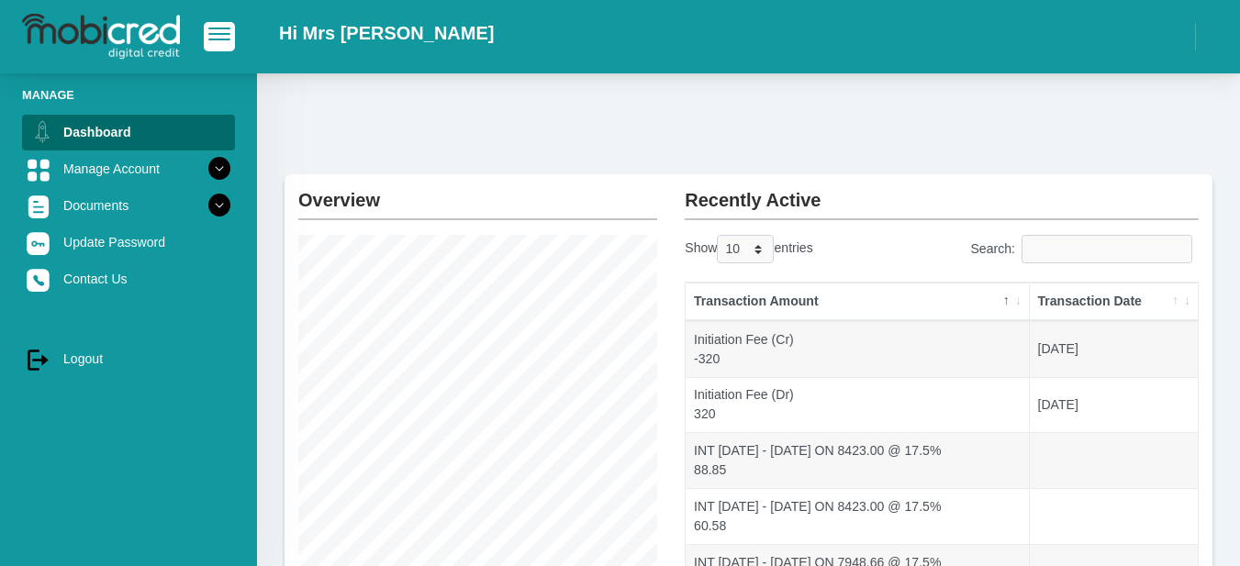
click at [880, 135] on div "Overview Instalment amount: 934.99 i Account Start Date: [DATE] Account Number:…" at bounding box center [748, 522] width 983 height 898
click at [725, 142] on div "Overview Instalment amount: 934.99 i Account Start Date: [DATE] Account Number:…" at bounding box center [748, 522] width 983 height 898
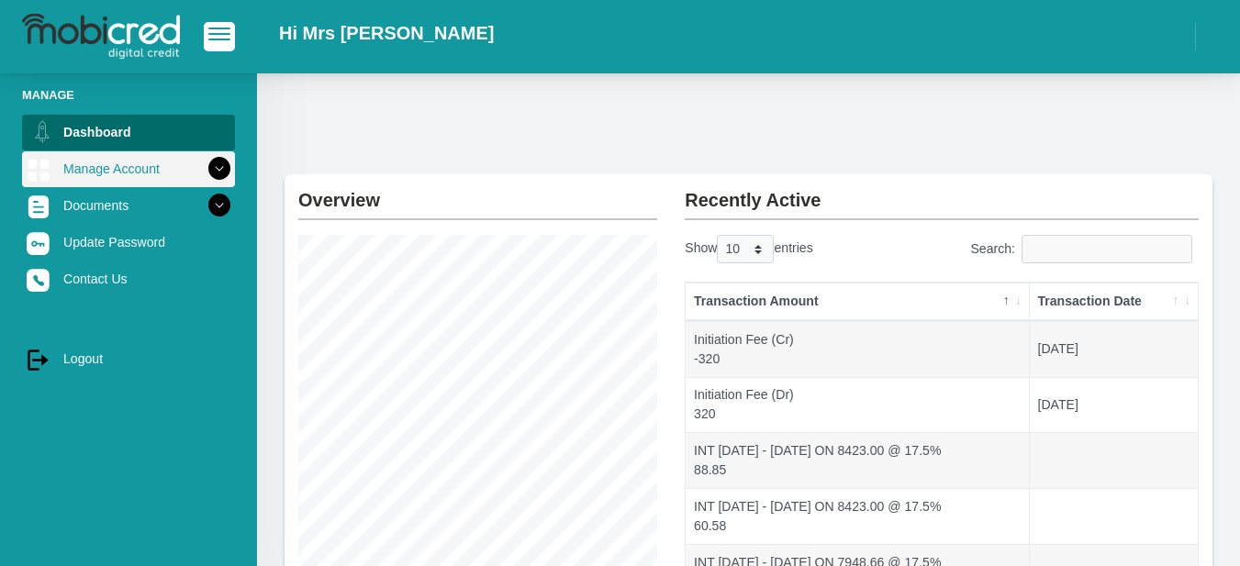
click at [204, 169] on icon at bounding box center [219, 168] width 31 height 31
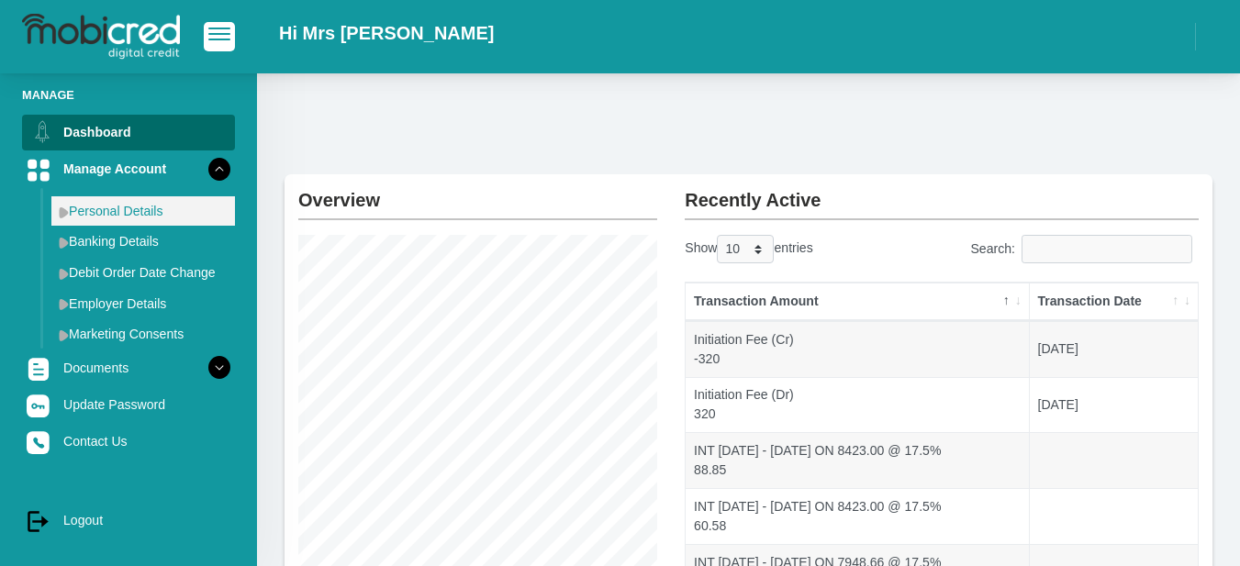
click at [169, 203] on link "Personal Details" at bounding box center [143, 210] width 184 height 29
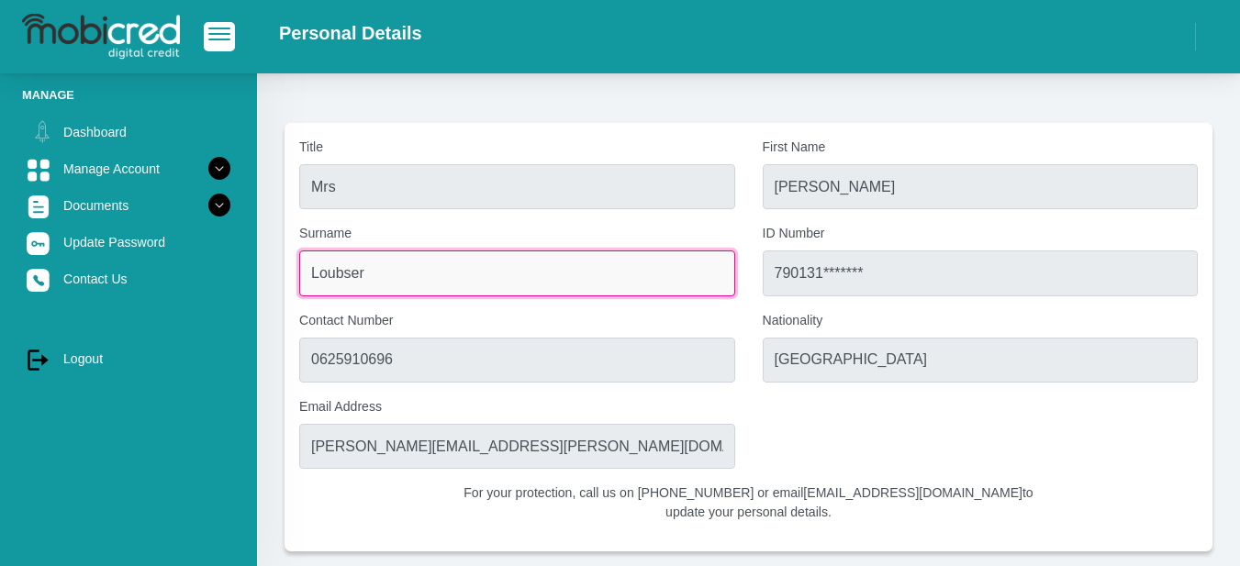
drag, startPoint x: 465, startPoint y: 278, endPoint x: 97, endPoint y: 224, distance: 371.2
click at [97, 224] on div "Manage Dashboard Manage Account Personal Details Banking Details" at bounding box center [620, 287] width 1240 height 574
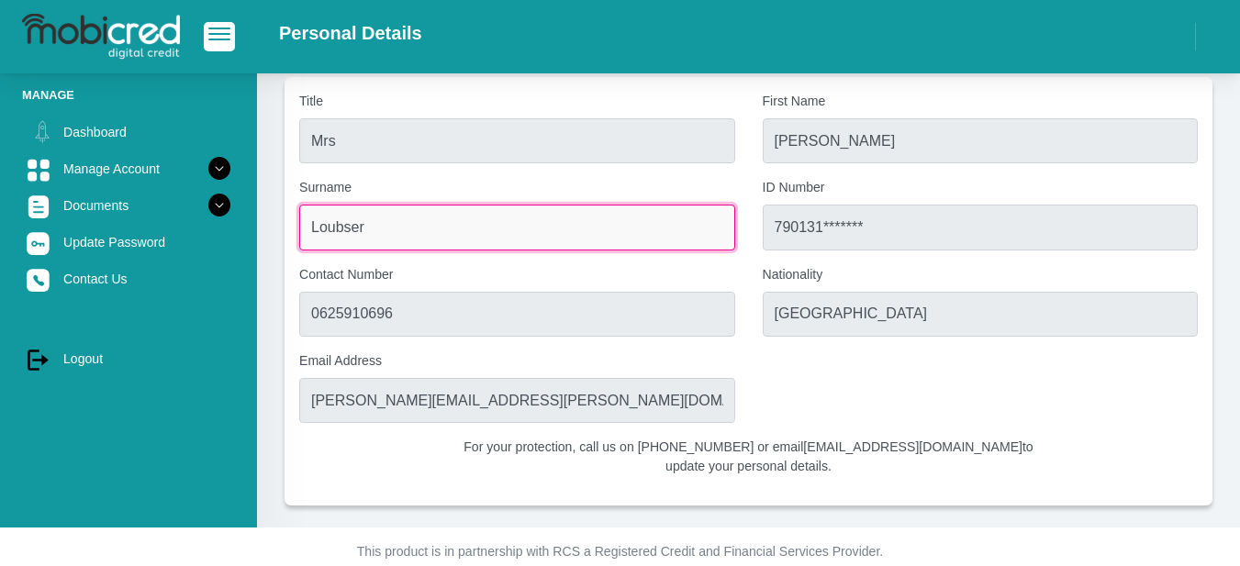
scroll to position [72, 0]
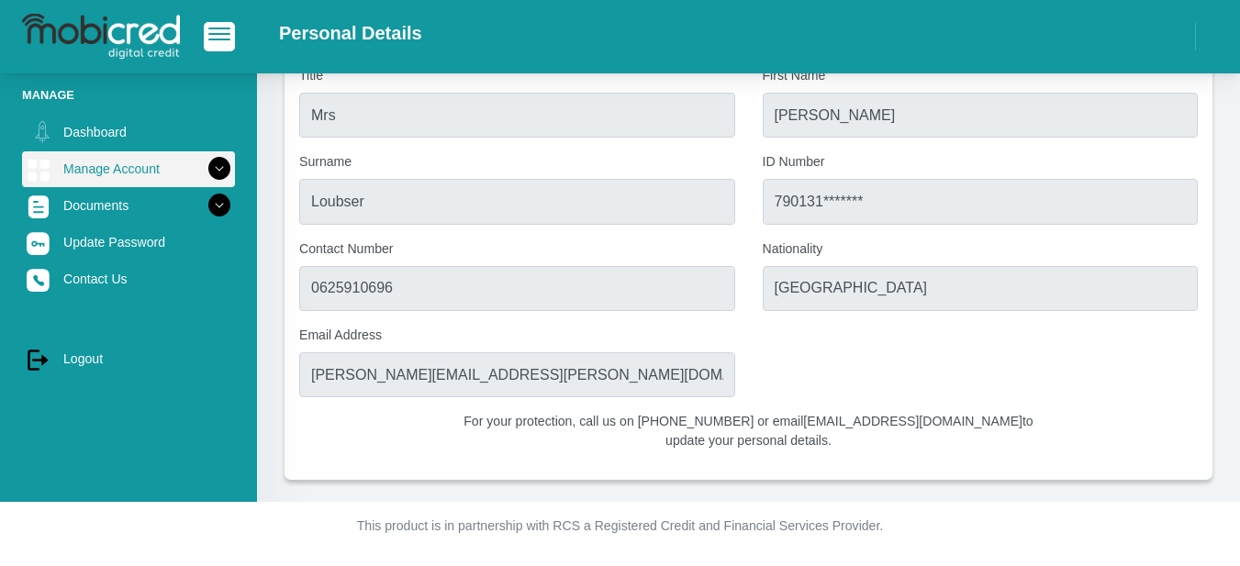
click at [204, 168] on icon at bounding box center [219, 168] width 31 height 31
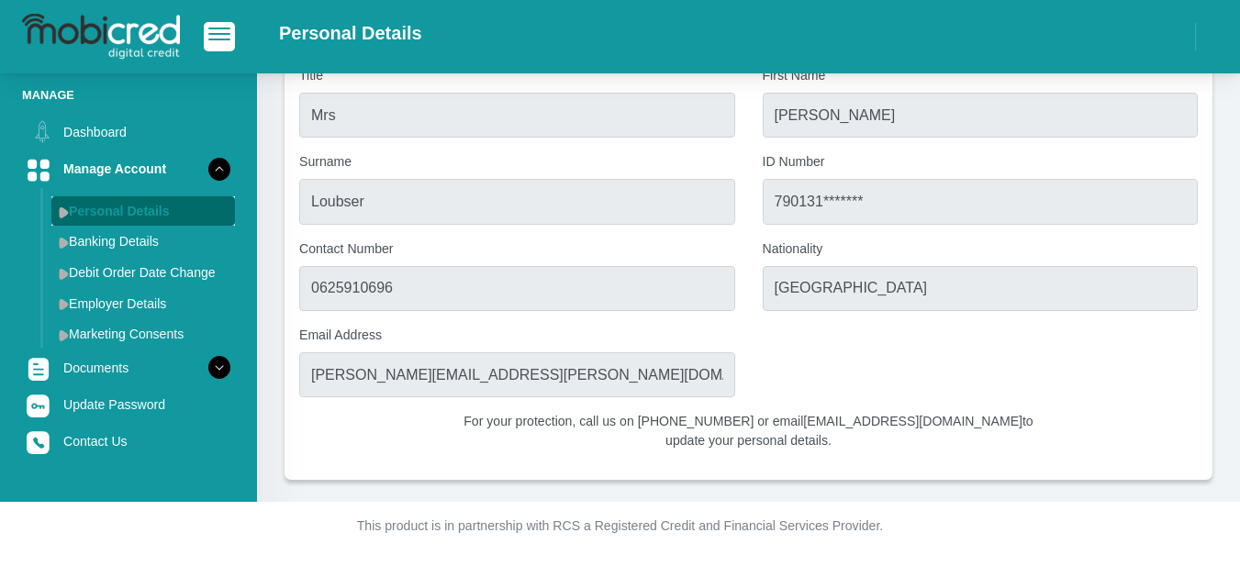
click at [159, 211] on link "Personal Details" at bounding box center [143, 210] width 184 height 29
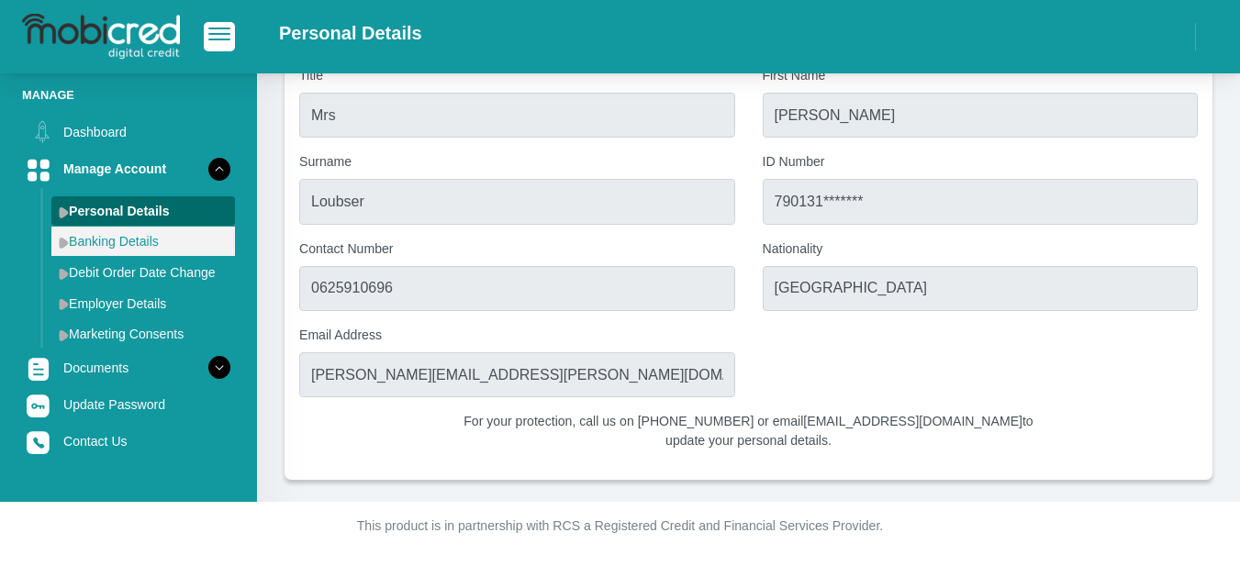
click at [151, 238] on link "Banking Details" at bounding box center [143, 241] width 184 height 29
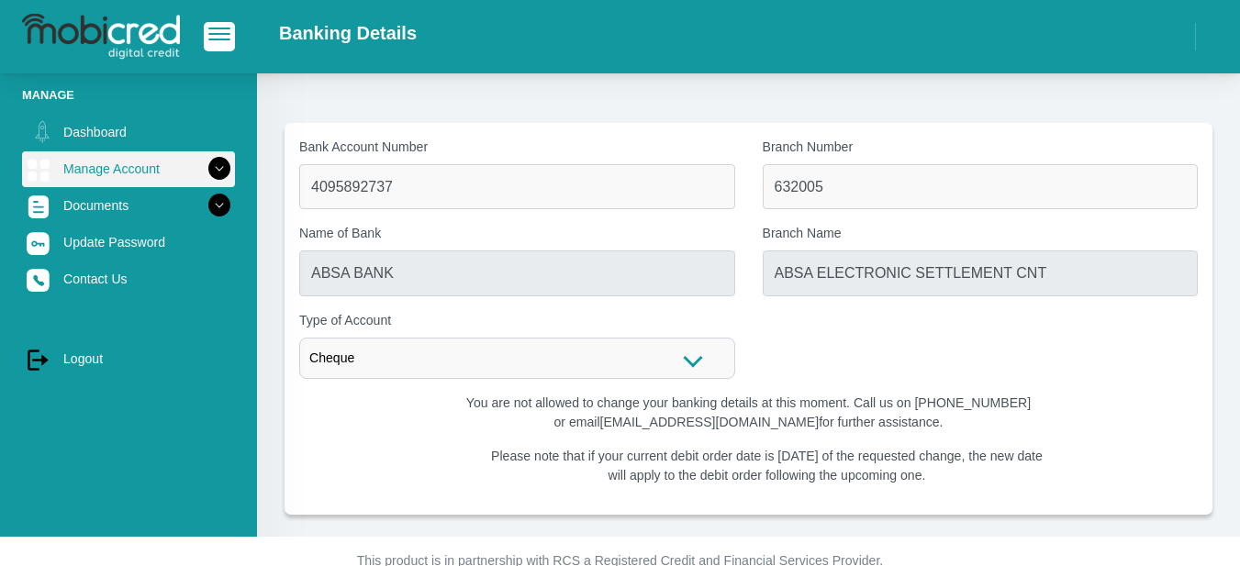
click at [204, 166] on icon at bounding box center [219, 168] width 31 height 31
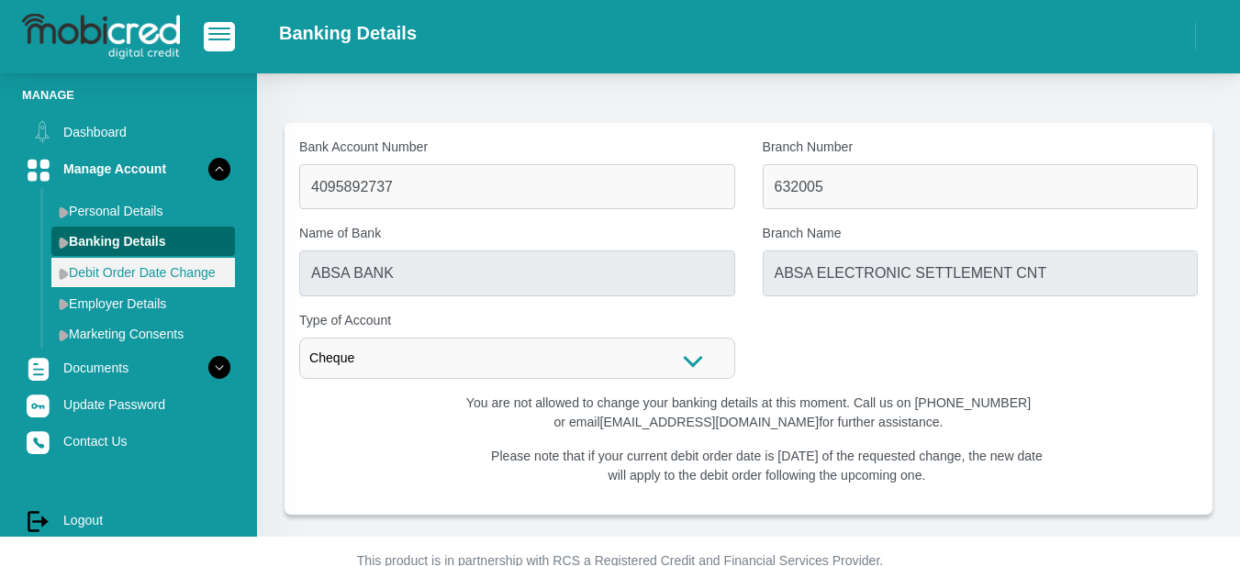
click at [166, 269] on link "Debit Order Date Change" at bounding box center [143, 272] width 184 height 29
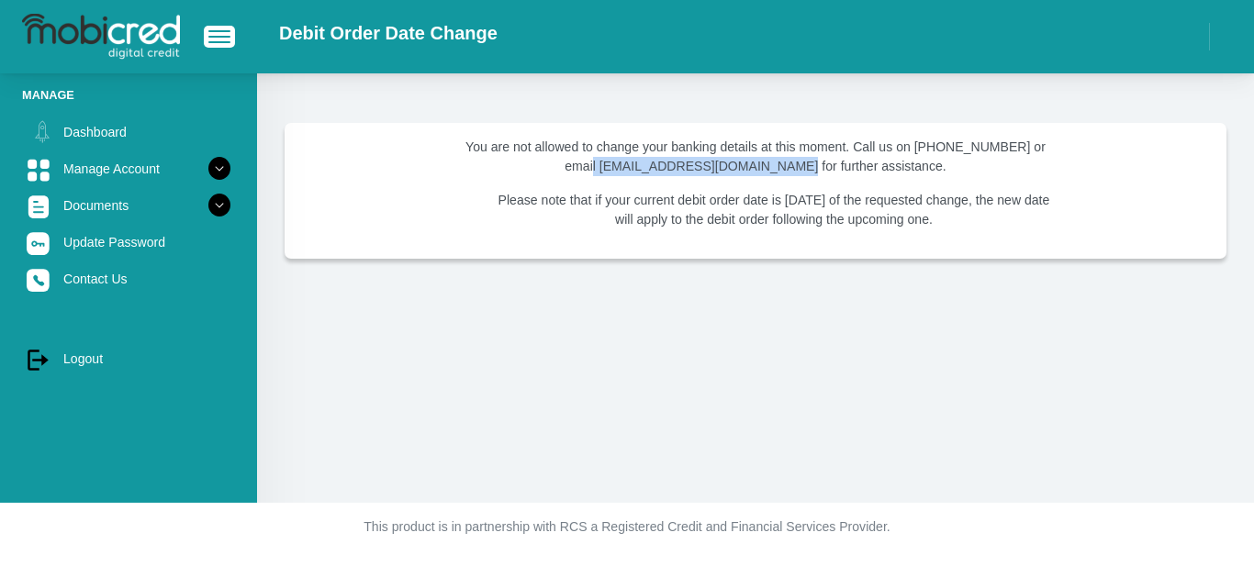
drag, startPoint x: 785, startPoint y: 168, endPoint x: 600, endPoint y: 172, distance: 185.5
click at [600, 172] on p "You are not allowed to change your banking details at this moment. Call us on […" at bounding box center [755, 157] width 581 height 39
copy p "[EMAIL_ADDRESS][DOMAIN_NAME]"
